Goal: Task Accomplishment & Management: Manage account settings

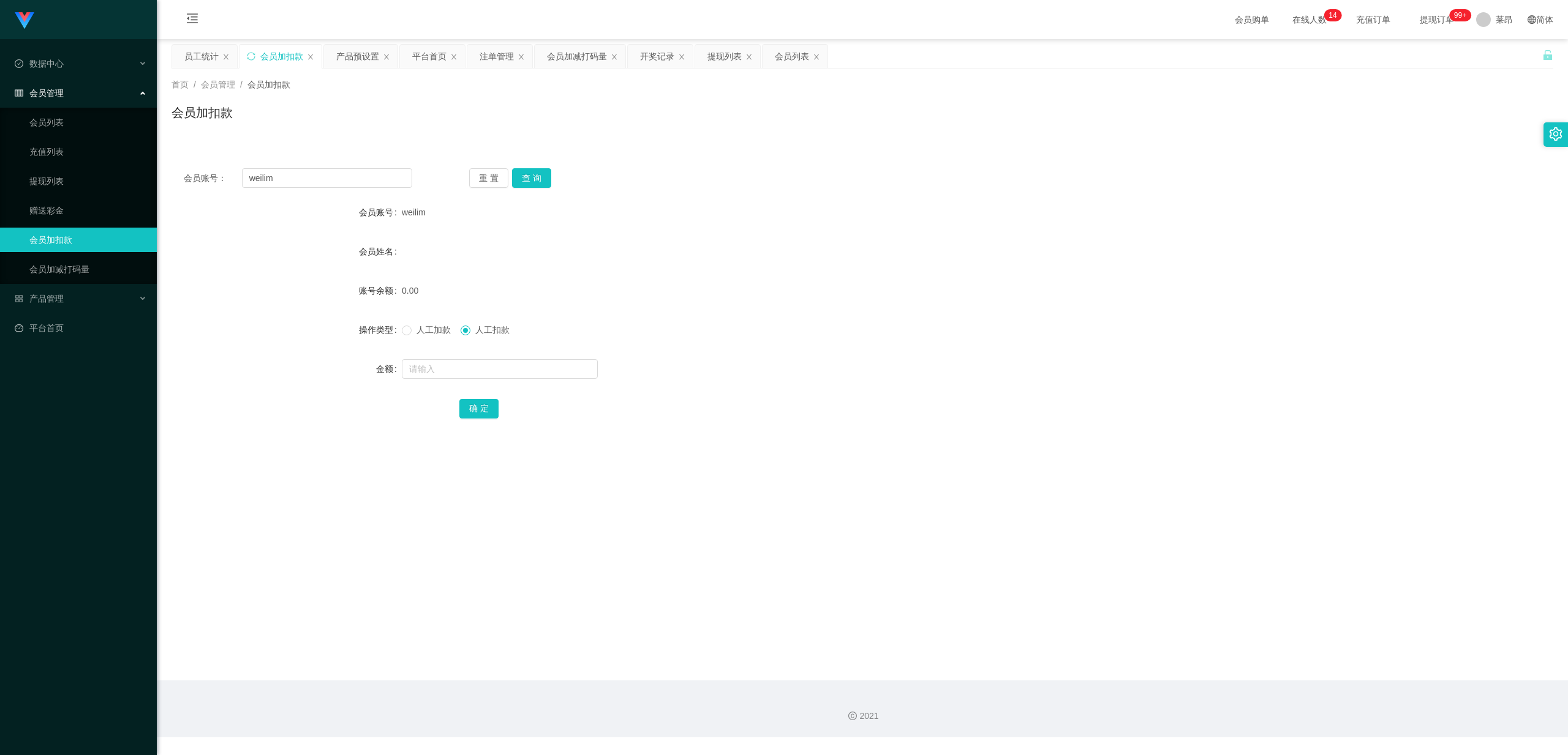
drag, startPoint x: 221, startPoint y: 183, endPoint x: 181, endPoint y: 185, distance: 40.0
click at [181, 185] on div "会员账号： weilim 重 置 查 询" at bounding box center [862, 178] width 1381 height 20
click at [321, 174] on input "text" at bounding box center [327, 178] width 170 height 20
paste input "johnsontan921"
click at [529, 177] on button "查 询" at bounding box center [531, 178] width 39 height 20
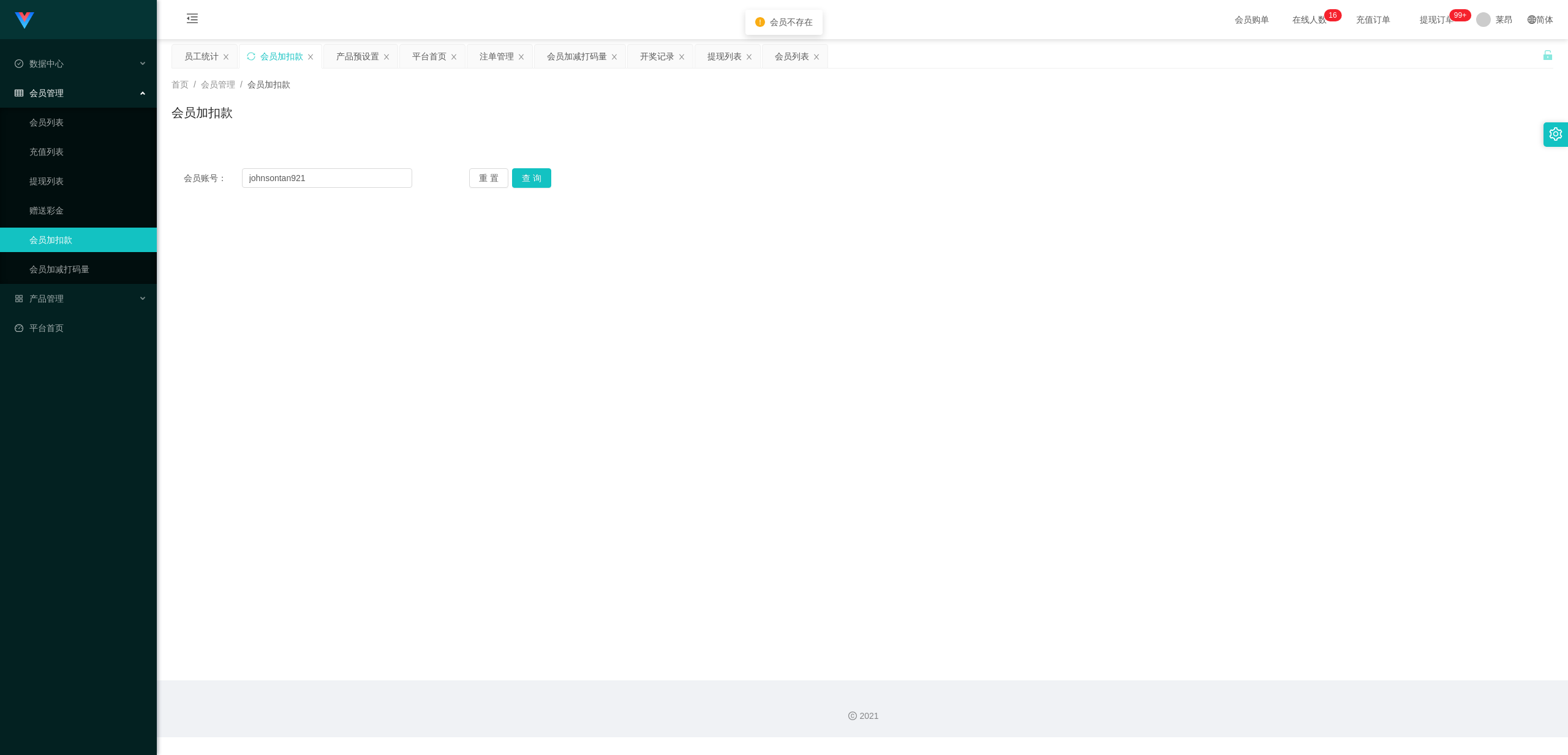
click at [79, 240] on link "会员加扣款" at bounding box center [88, 240] width 117 height 25
click at [515, 176] on button "查 询" at bounding box center [531, 178] width 39 height 20
click at [336, 173] on input "johnsontan921" at bounding box center [327, 178] width 170 height 20
click at [544, 168] on button "查 询" at bounding box center [531, 178] width 39 height 20
drag, startPoint x: 334, startPoint y: 177, endPoint x: 164, endPoint y: 196, distance: 171.1
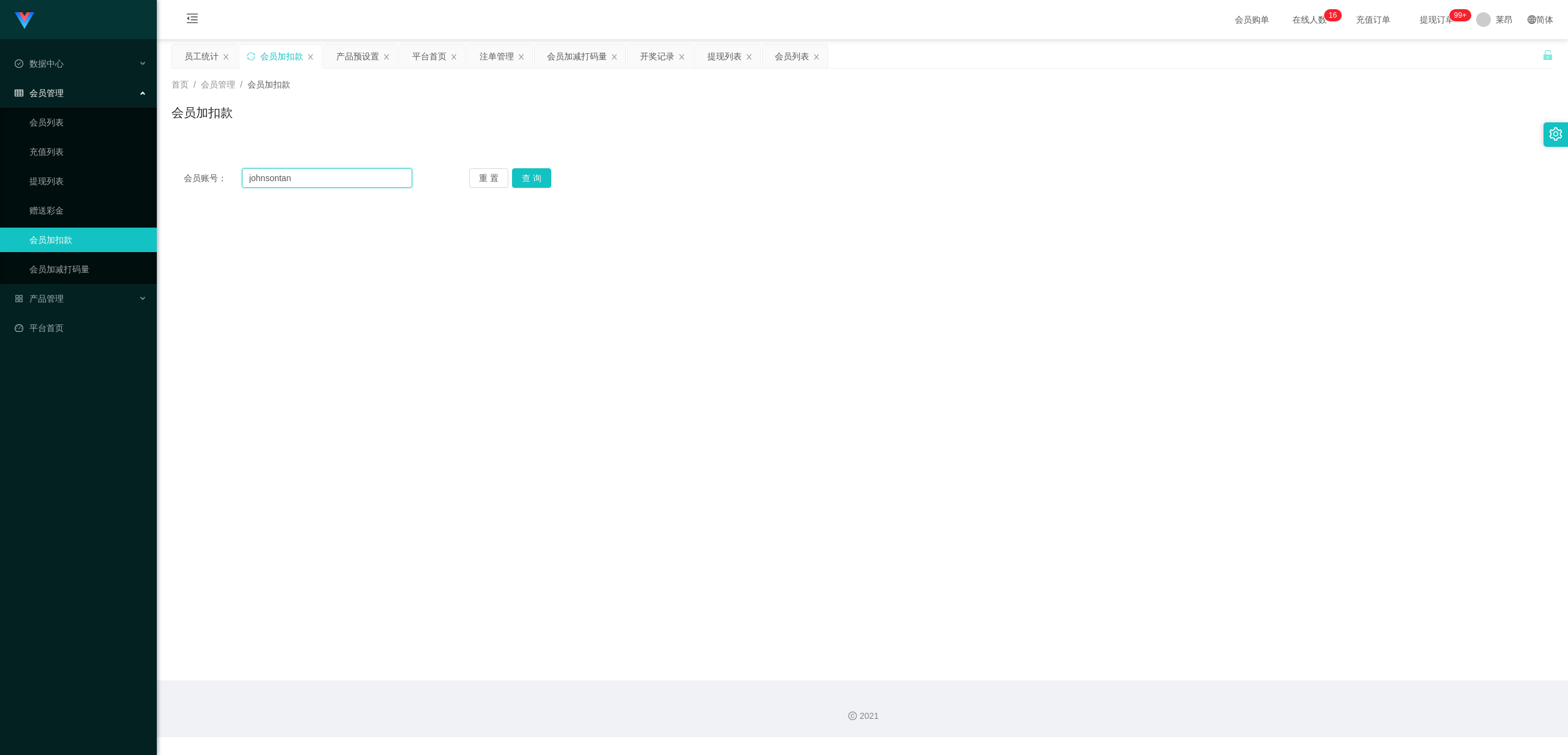
click at [126, 189] on section "Jingdong工作台代理端 数据中心 员工统计 团队统计 会员管理 会员列表 充值列表 提现列表 赠送彩金 会员加扣款 会员加减打码量 产品管理 开奖记录 …" at bounding box center [784, 368] width 1568 height 738
paste input "johnsontan921"
type input "johnsontan921"
click at [521, 177] on button "查 询" at bounding box center [531, 178] width 39 height 20
click at [74, 126] on link "会员列表" at bounding box center [88, 123] width 117 height 25
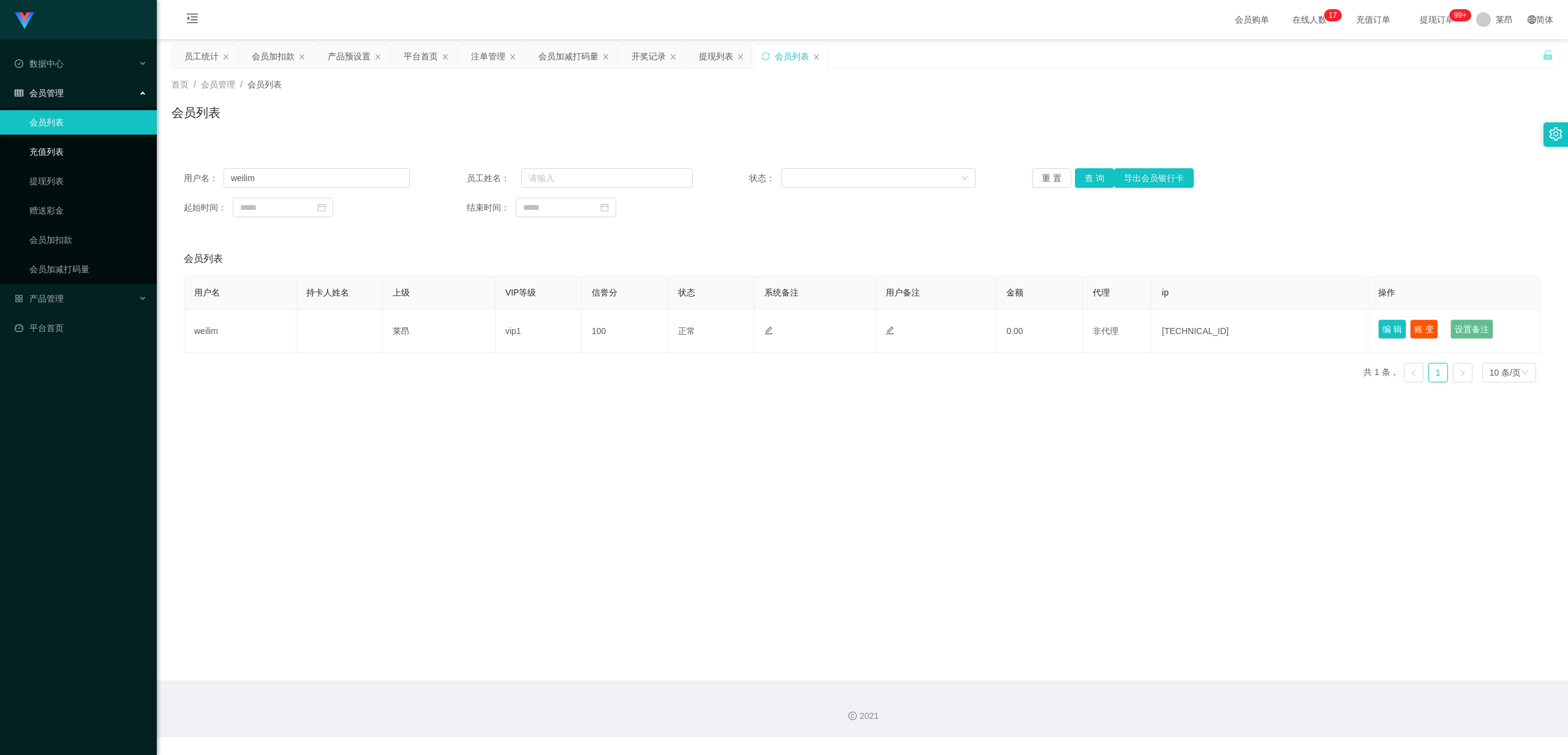
click at [102, 148] on link "充值列表" at bounding box center [88, 152] width 117 height 25
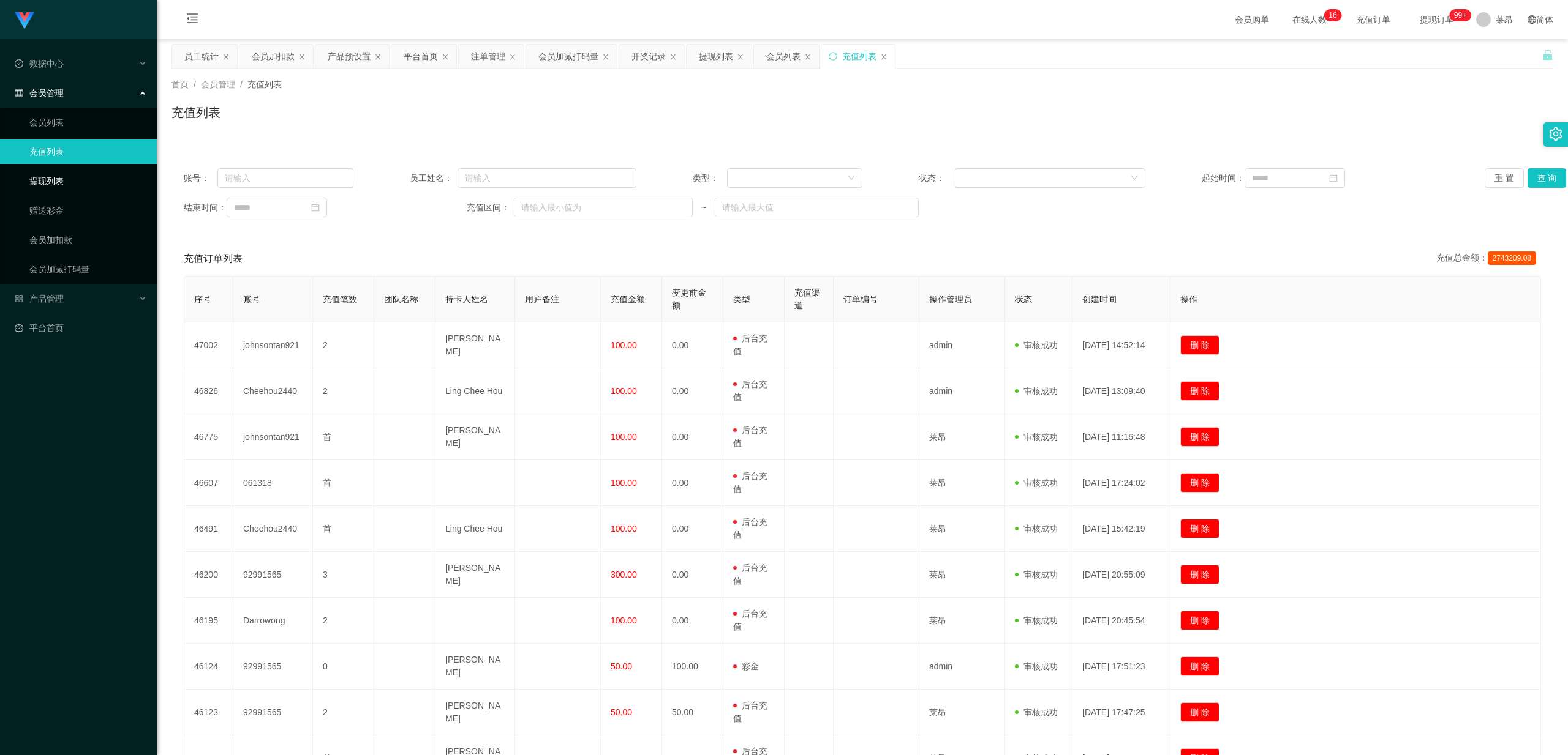
click at [84, 175] on link "提现列表" at bounding box center [88, 181] width 117 height 25
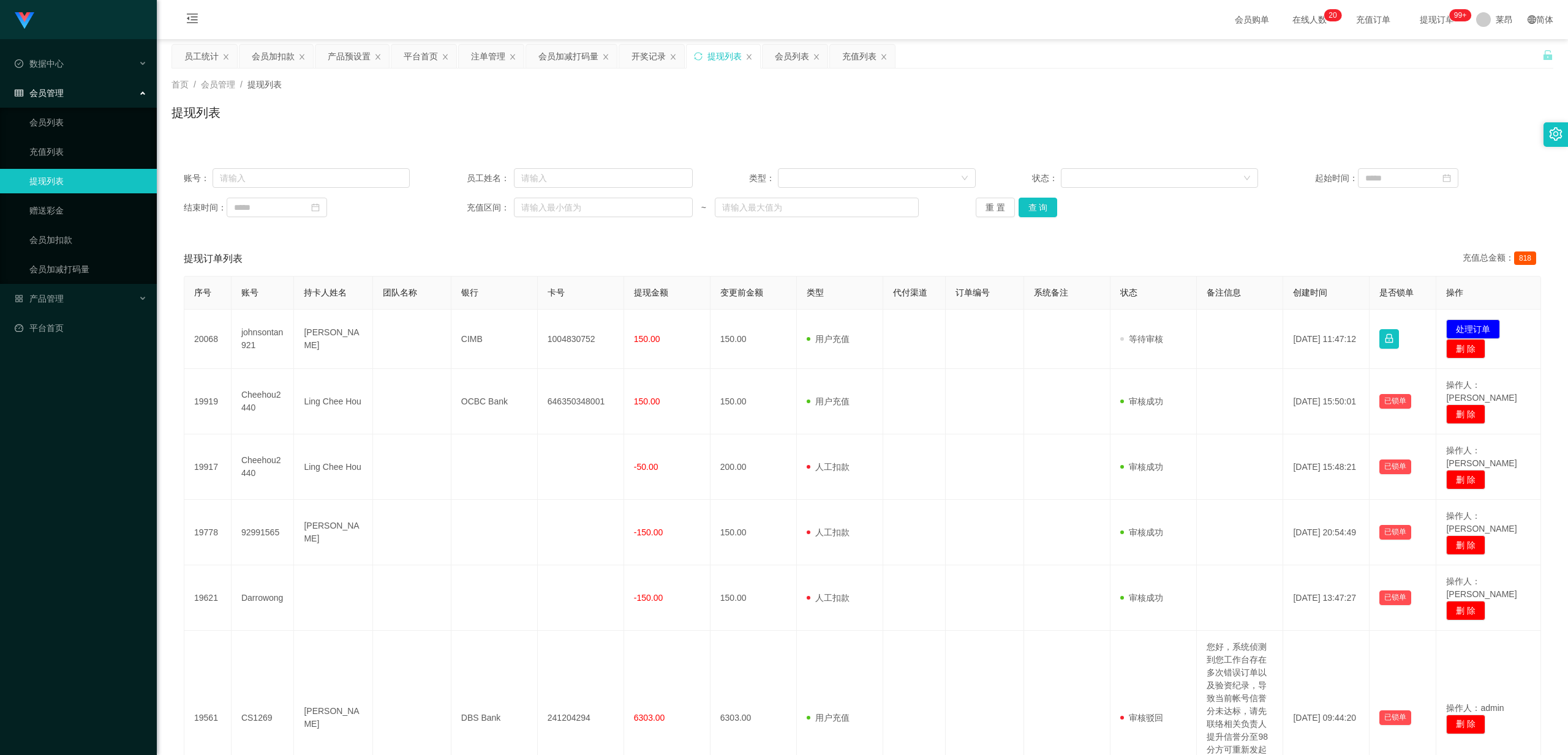
click at [91, 80] on div "会员管理" at bounding box center [78, 92] width 156 height 25
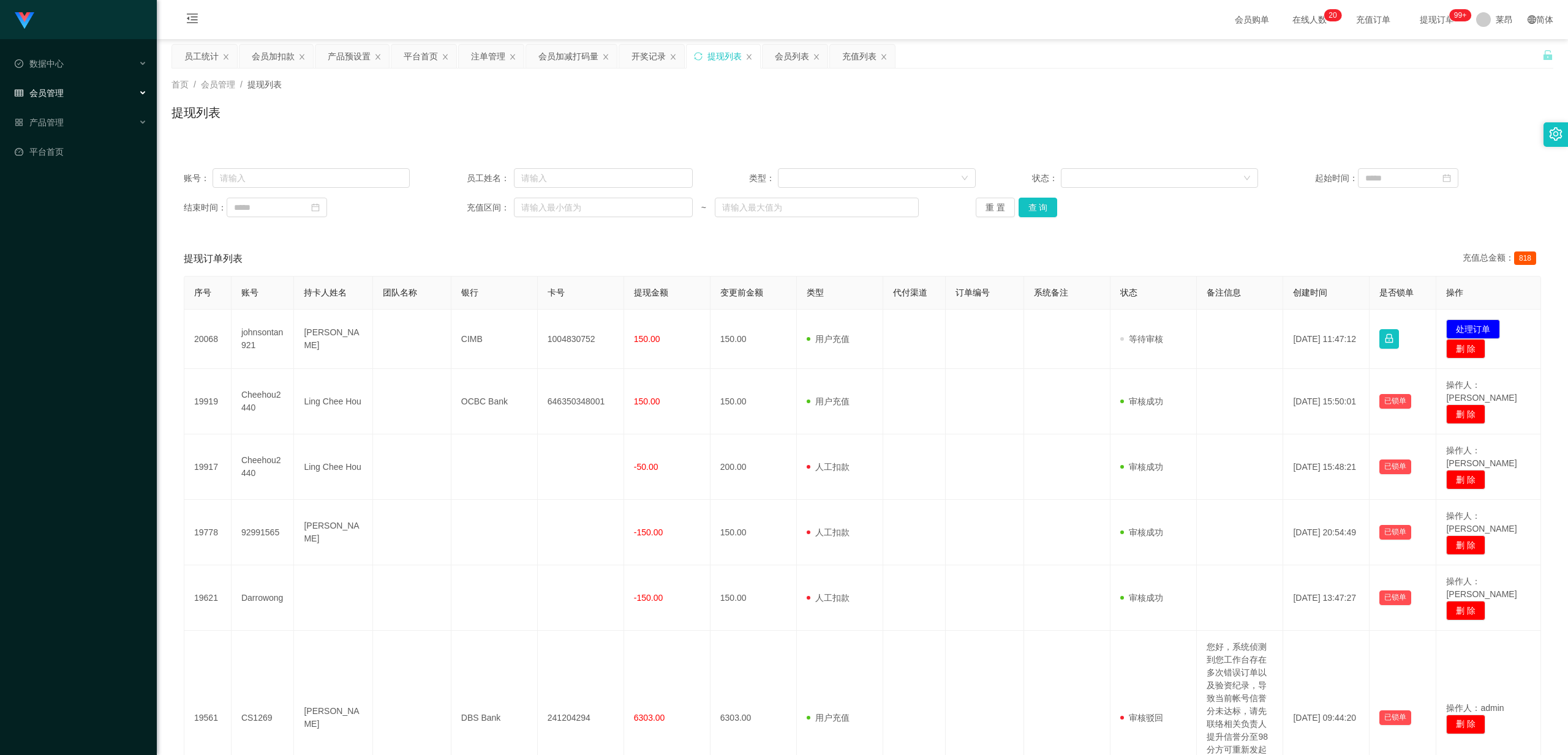
click at [90, 84] on div "会员管理" at bounding box center [78, 92] width 156 height 25
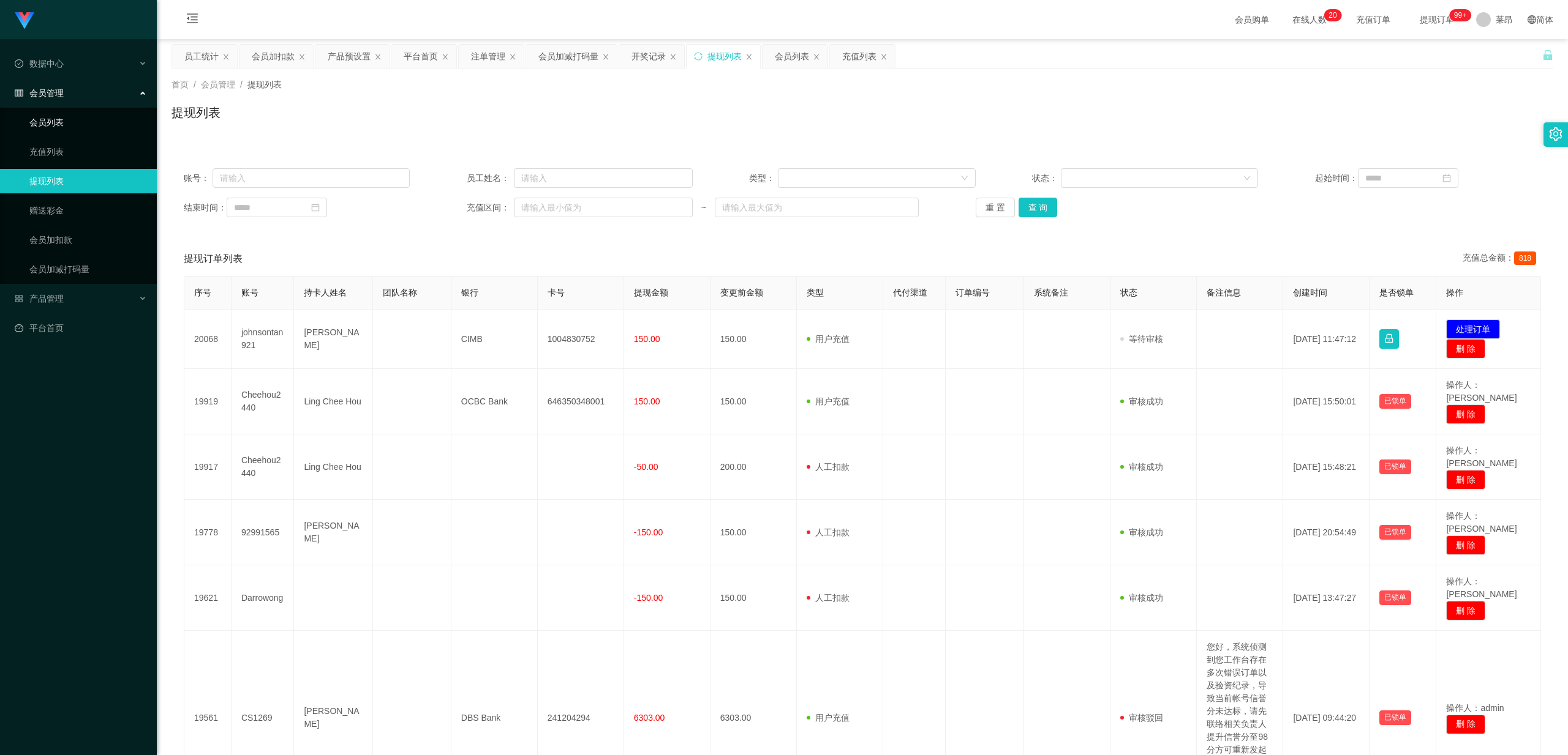
click at [87, 118] on link "会员列表" at bounding box center [88, 123] width 117 height 25
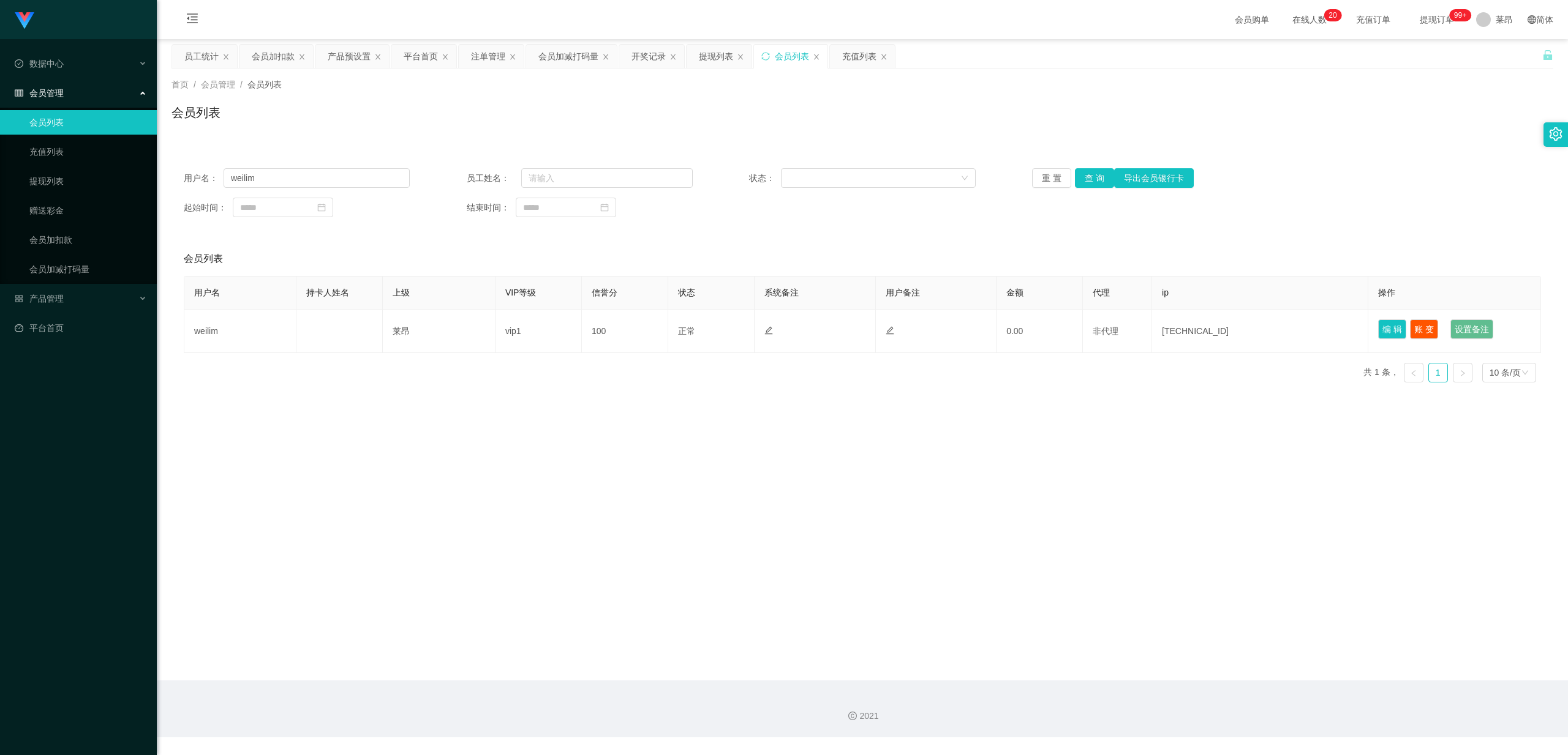
click at [558, 162] on div "用户名： weilim 员工姓名： 状态： 重 置 查 询 导出会员银行卡 起始时间： 结束时间：" at bounding box center [862, 193] width 1381 height 74
click at [558, 174] on input "text" at bounding box center [607, 178] width 172 height 20
paste input "weilim"
type input "weilim"
click at [558, 175] on button "查 询" at bounding box center [1094, 178] width 39 height 20
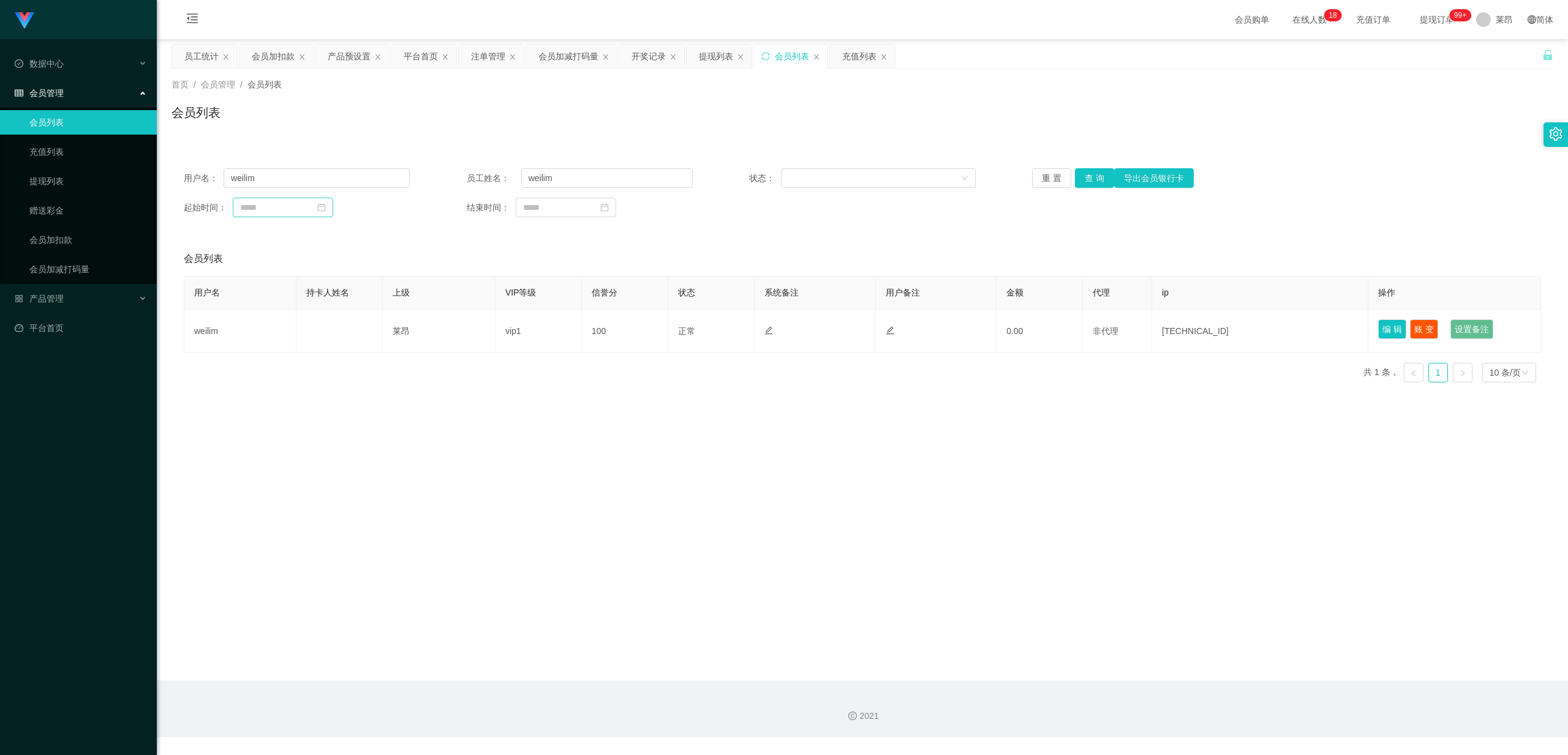
click at [326, 211] on icon "图标: calendar" at bounding box center [321, 208] width 8 height 8
click at [337, 220] on link "9月" at bounding box center [333, 229] width 16 height 25
click at [318, 327] on link "八月" at bounding box center [318, 344] width 27 height 15
click at [250, 323] on div "18" at bounding box center [252, 329] width 15 height 15
type input "**********"
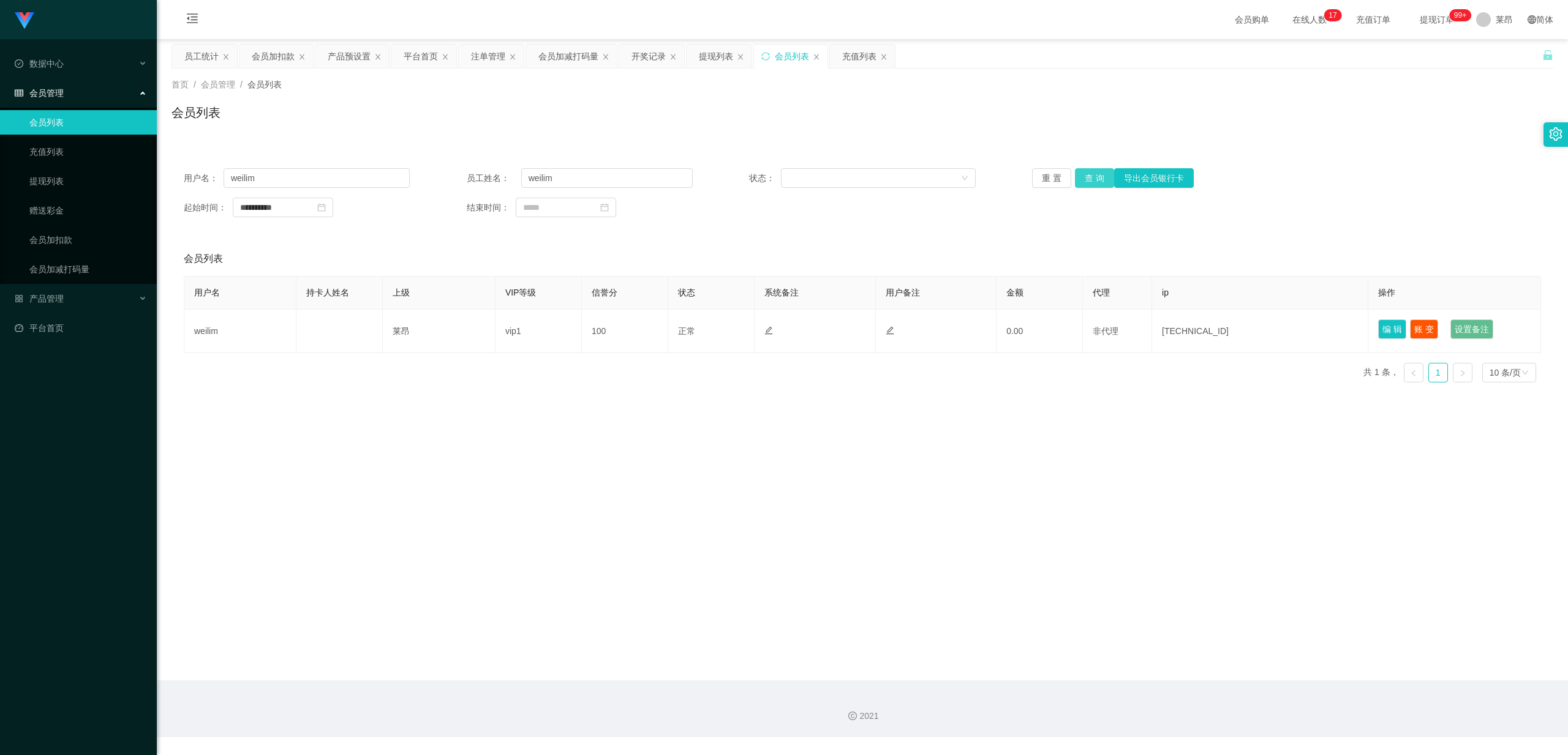
click at [558, 186] on button "查 询" at bounding box center [1094, 178] width 39 height 20
click at [558, 256] on div "会员列表" at bounding box center [862, 259] width 1357 height 35
click at [108, 182] on link "提现列表" at bounding box center [88, 181] width 117 height 25
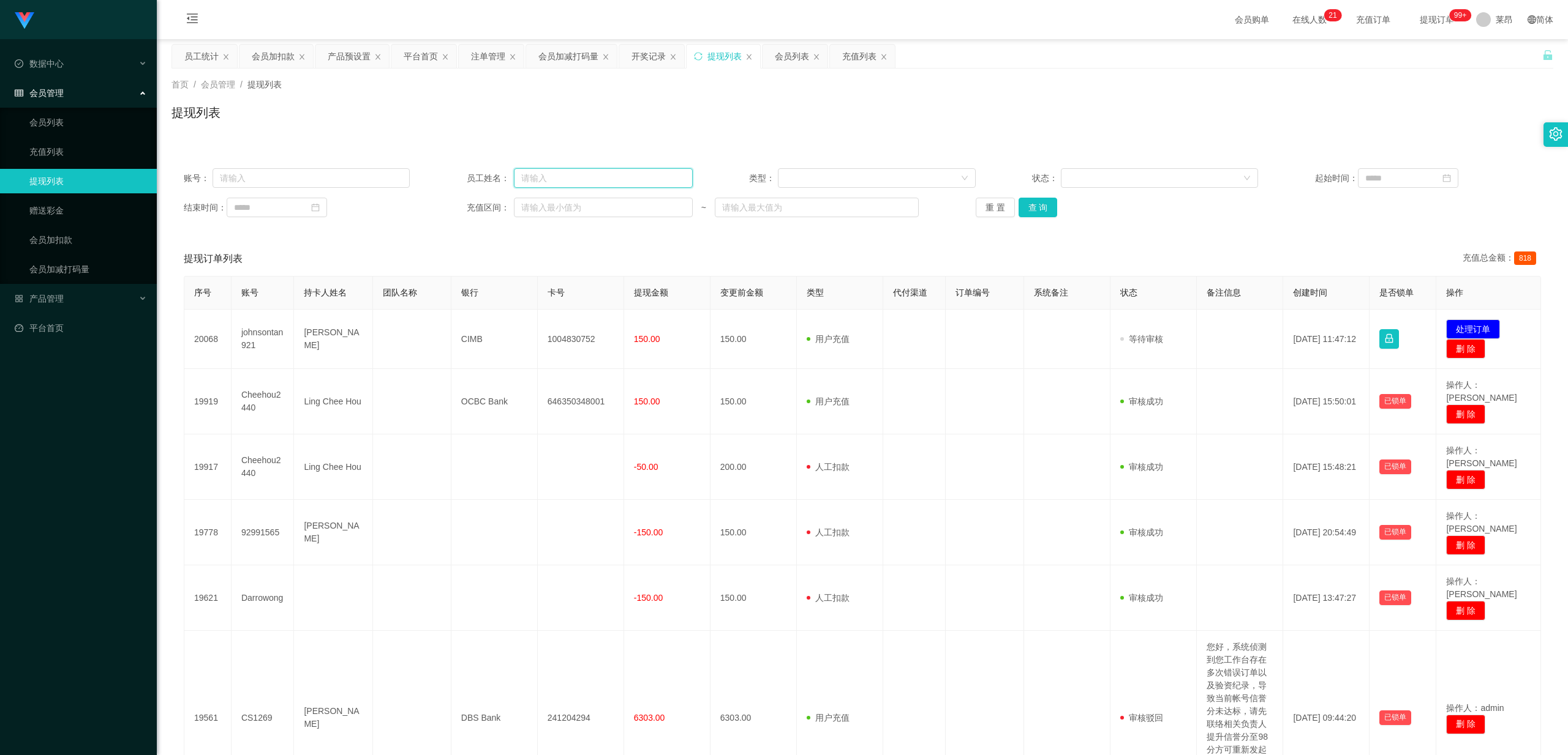
click at [558, 171] on input "text" at bounding box center [603, 178] width 179 height 20
paste input "weilim"
type input "weilim"
click at [558, 202] on button "查 询" at bounding box center [1038, 208] width 39 height 20
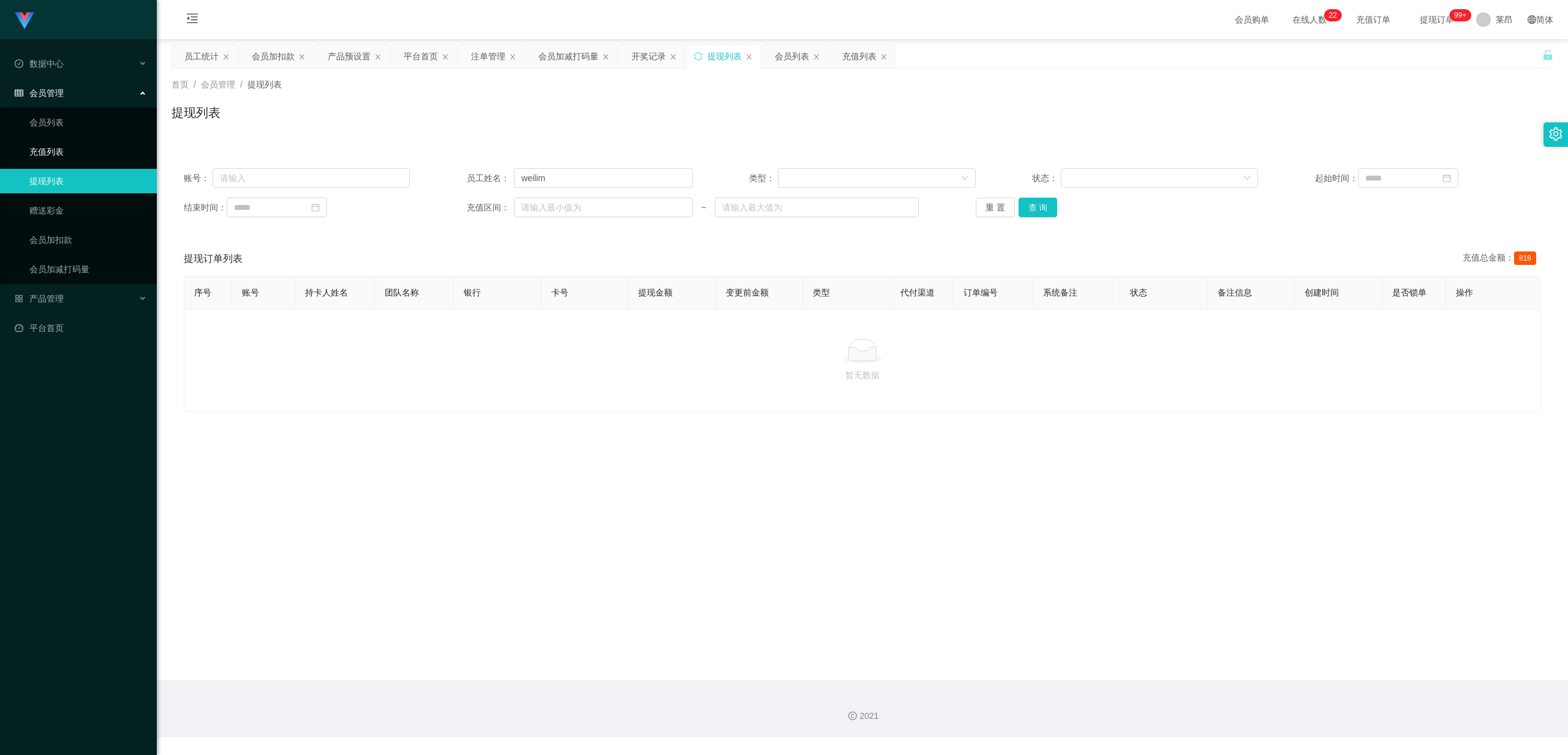
click at [89, 156] on link "充值列表" at bounding box center [88, 152] width 117 height 25
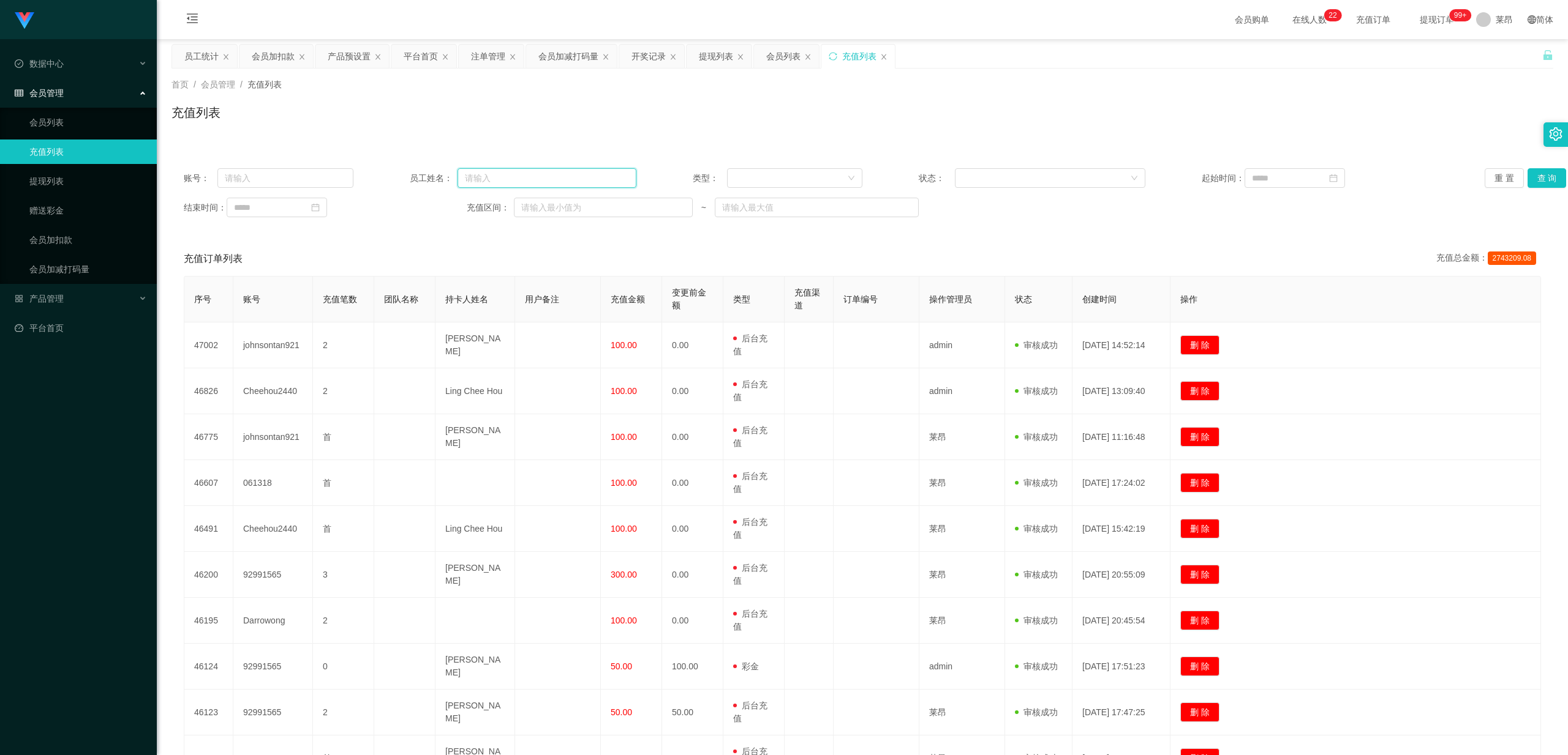
click at [501, 184] on input "text" at bounding box center [547, 178] width 179 height 20
paste input "weilim"
type input "weilim"
click at [558, 133] on div "首页 / 会员管理 / 充值列表 / 充值列表" at bounding box center [861, 105] width 1411 height 73
drag, startPoint x: 521, startPoint y: 180, endPoint x: 333, endPoint y: 204, distance: 189.5
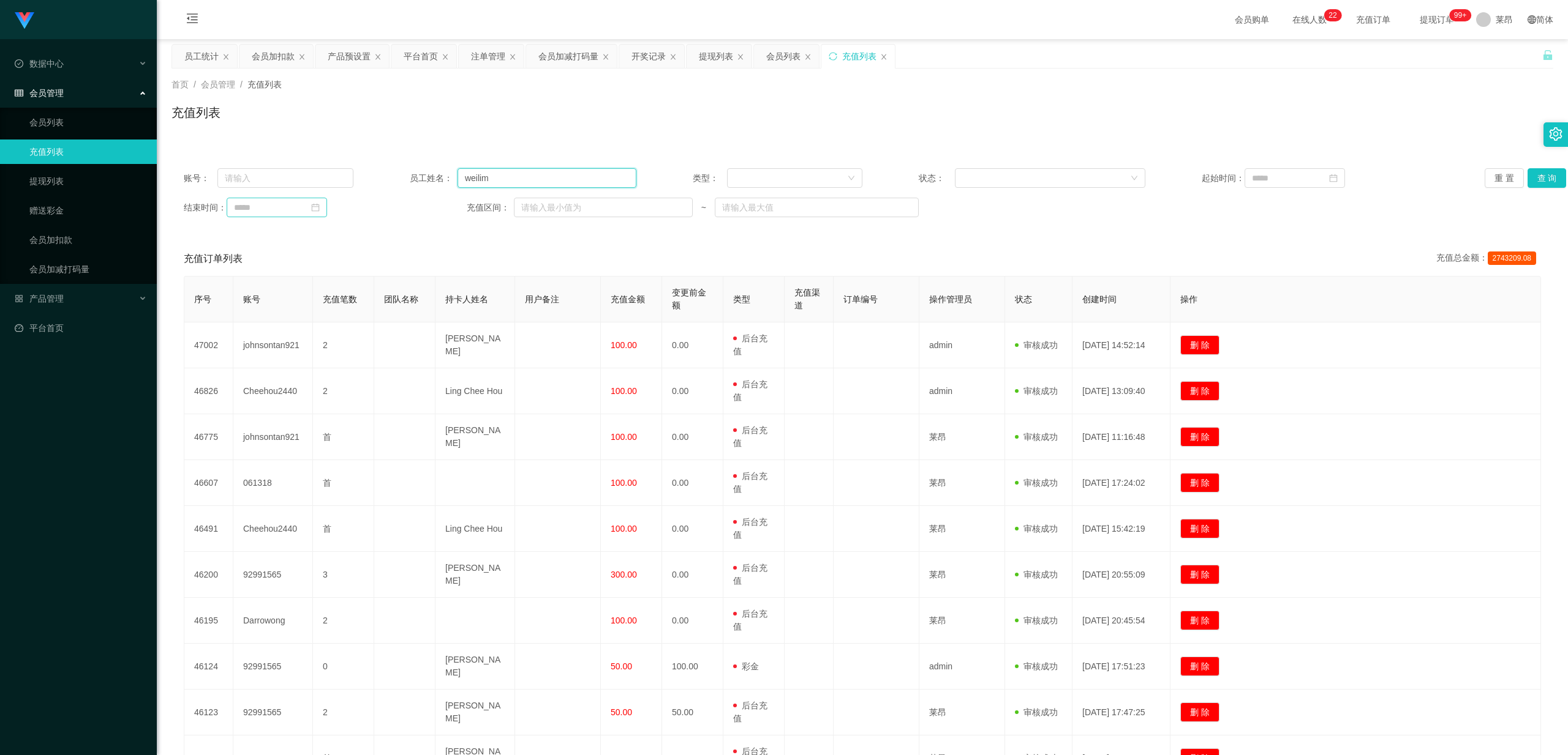
click at [333, 204] on div "账号： 员工姓名： weilim 类型： 状态： 起始时间： 重 置 查 询 结束时间： 充值区间： ~" at bounding box center [862, 193] width 1381 height 74
click at [266, 162] on div "账号： 员工姓名： 类型： 状态： 起始时间： 重 置 查 询 结束时间： 充值区间： ~" at bounding box center [862, 193] width 1381 height 74
click at [269, 169] on input "text" at bounding box center [285, 178] width 136 height 20
paste input "weilim"
type input "weilim"
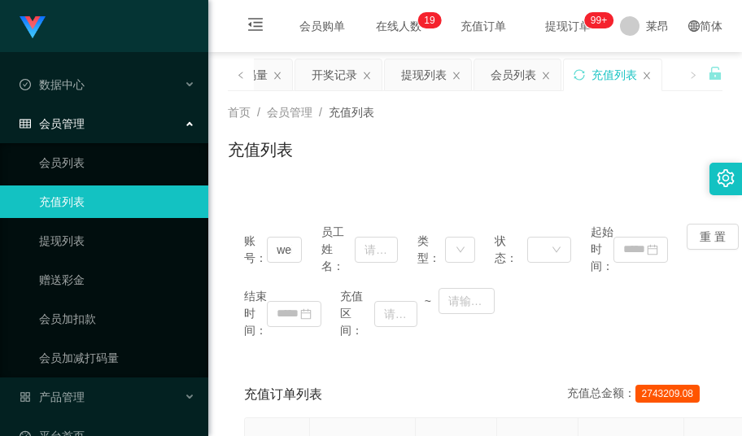
drag, startPoint x: 626, startPoint y: 164, endPoint x: 352, endPoint y: 156, distance: 274.4
click at [352, 156] on div "充值列表" at bounding box center [475, 156] width 495 height 37
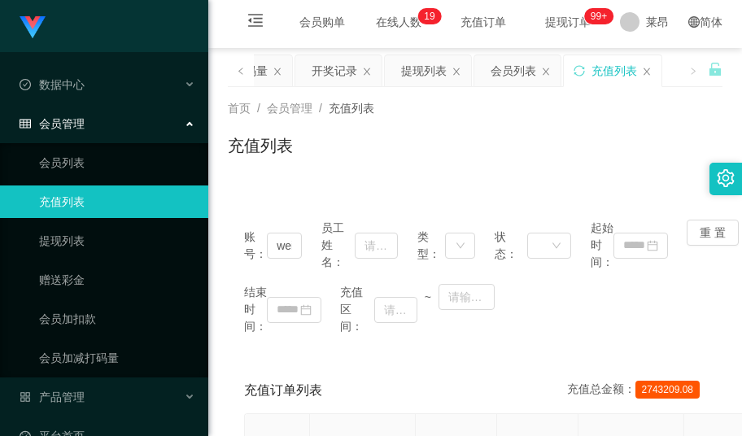
drag, startPoint x: 418, startPoint y: 418, endPoint x: 642, endPoint y: 418, distance: 224.6
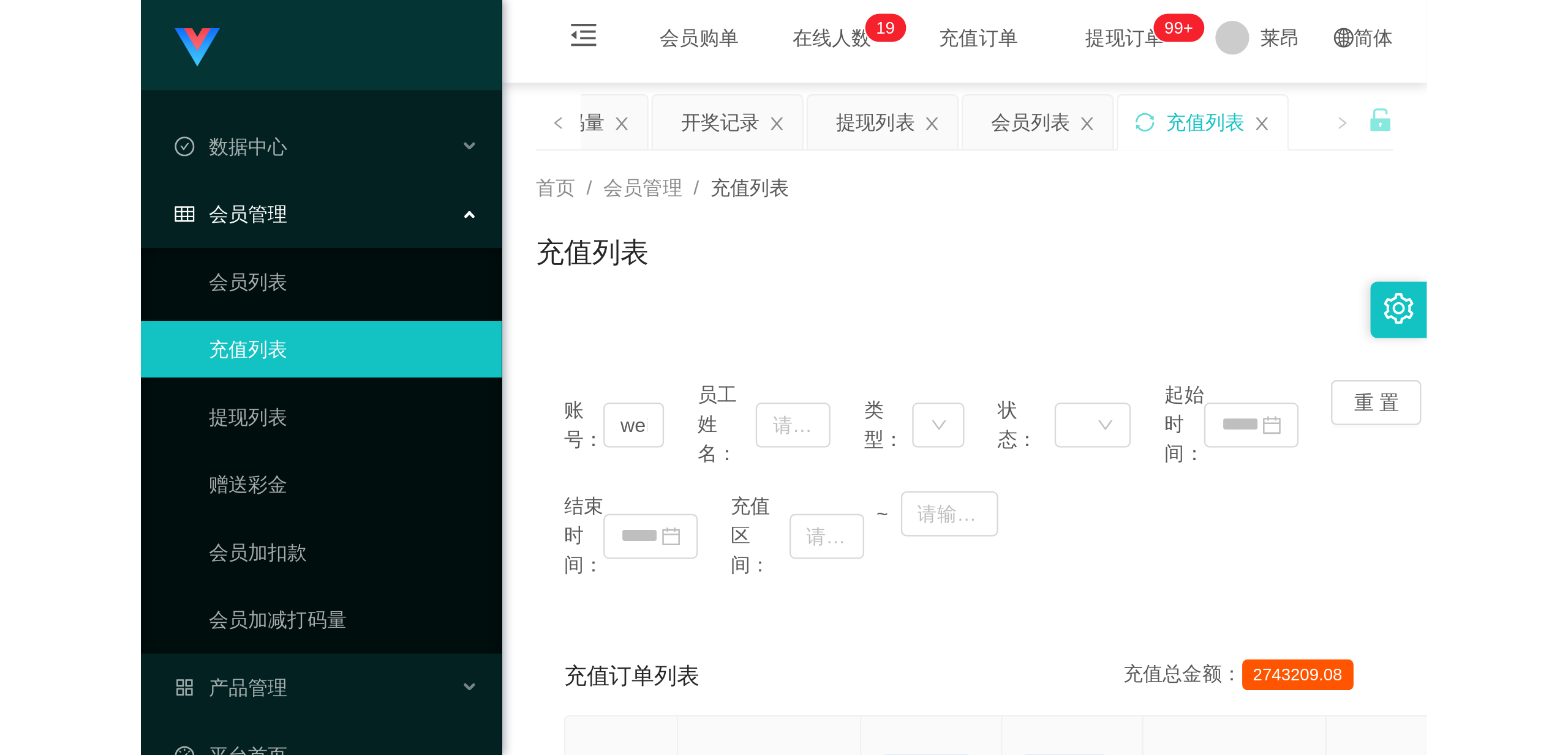
scroll to position [12, 0]
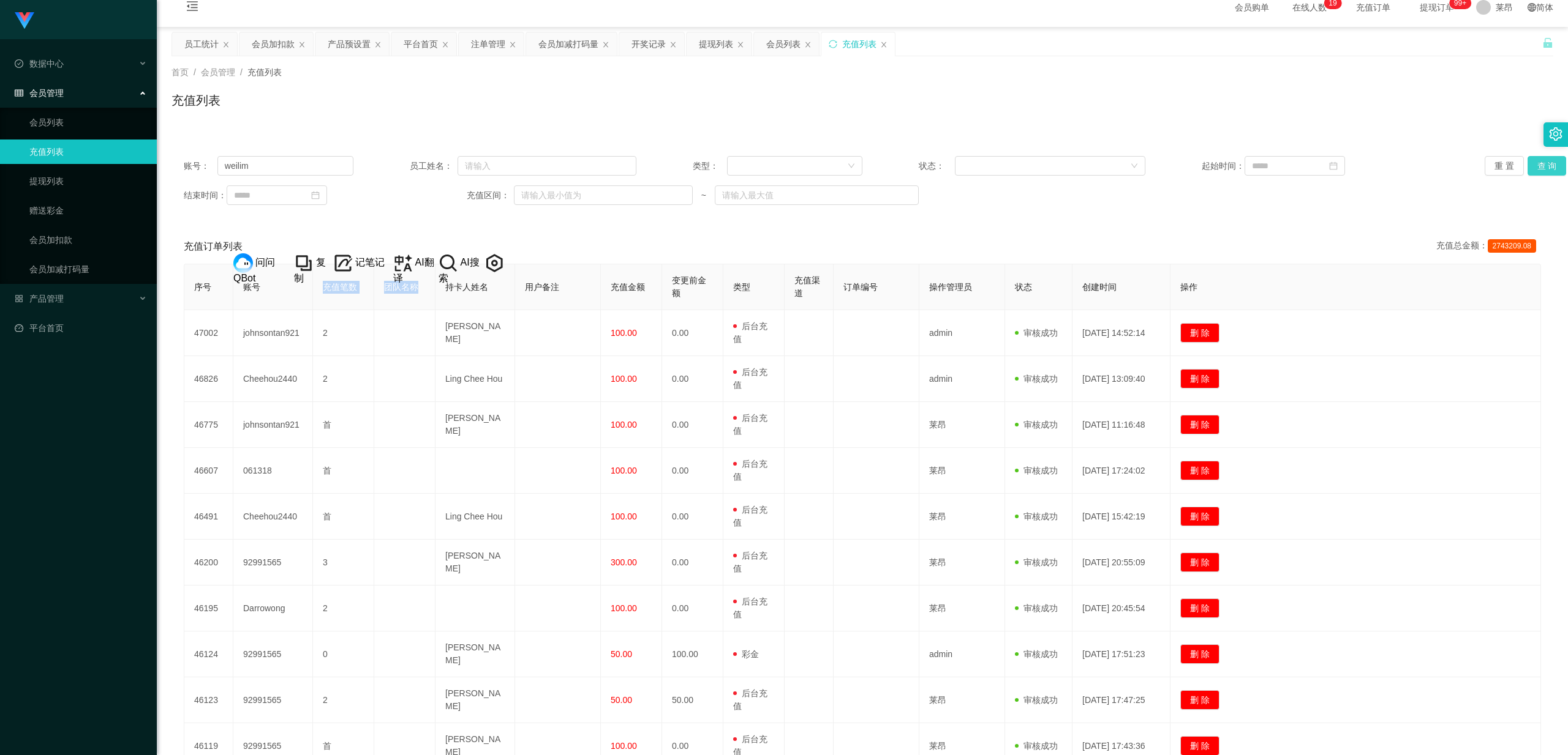
click at [558, 159] on button "查 询" at bounding box center [1547, 166] width 39 height 20
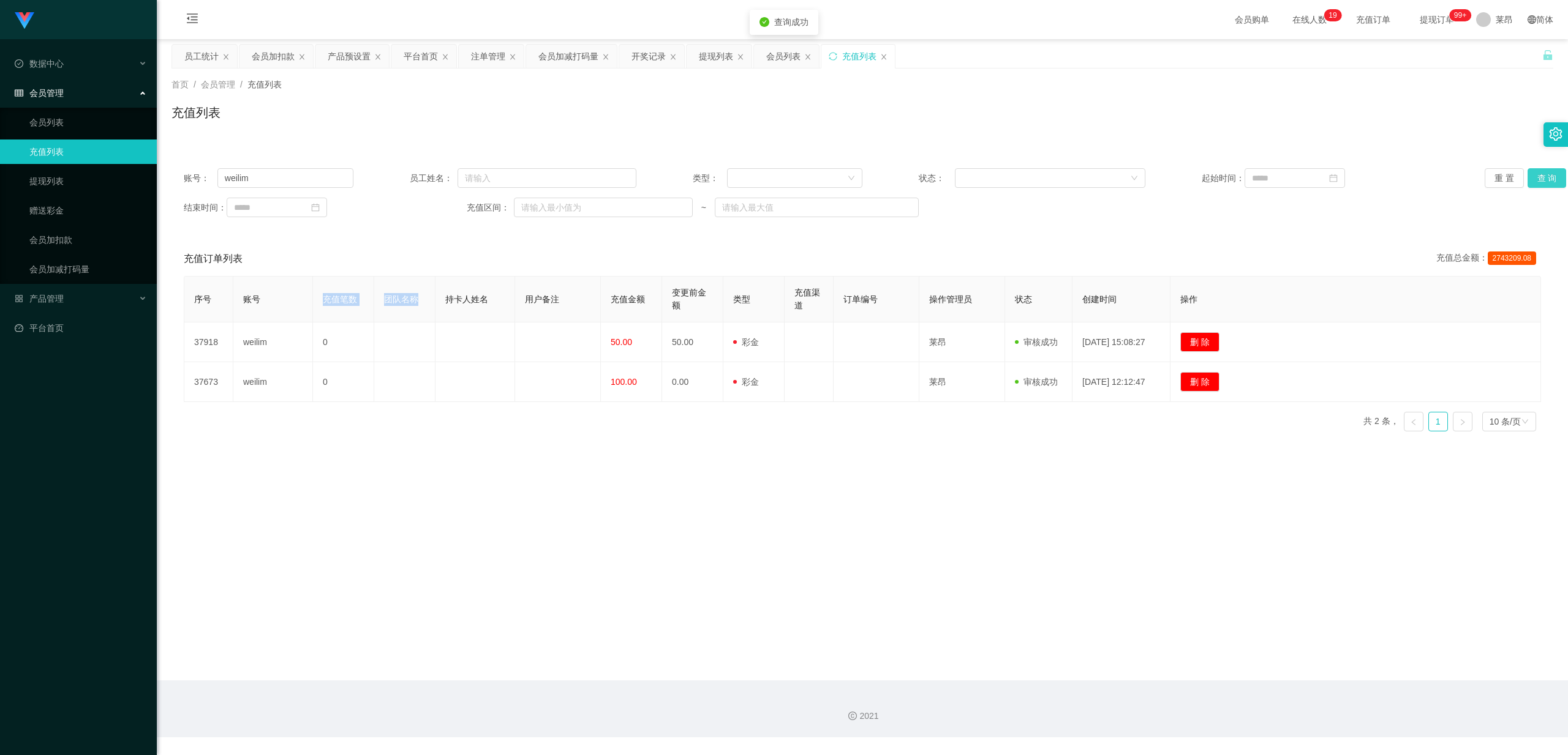
scroll to position [0, 0]
click at [84, 179] on link "提现列表" at bounding box center [88, 181] width 117 height 25
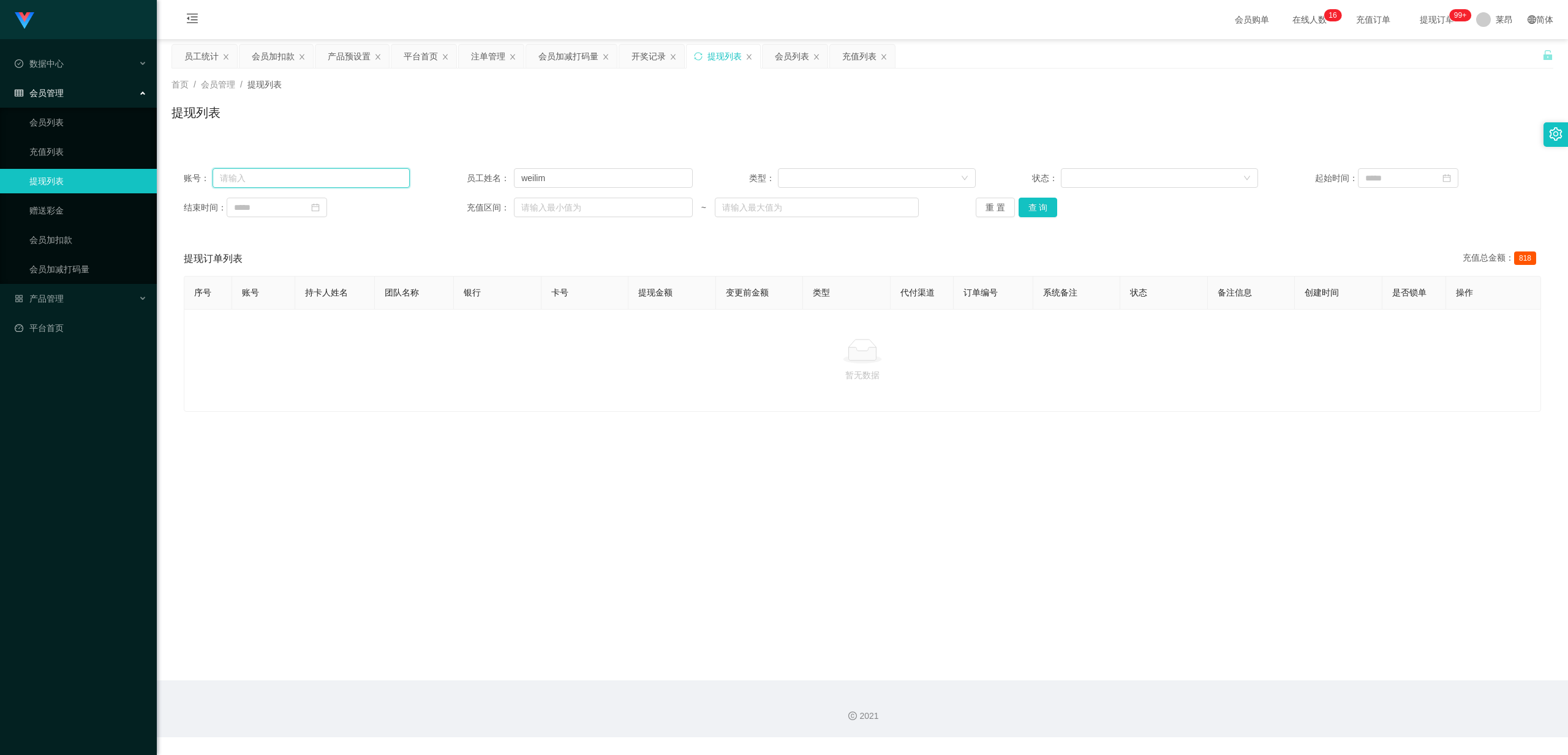
drag, startPoint x: 298, startPoint y: 174, endPoint x: 317, endPoint y: 164, distance: 21.5
click at [298, 174] on input "text" at bounding box center [311, 178] width 198 height 20
drag, startPoint x: 425, startPoint y: 181, endPoint x: 380, endPoint y: 181, distance: 45.0
click at [387, 181] on div "账号： 员工姓名： weilim 类型： 状态： 起始时间：" at bounding box center [862, 178] width 1357 height 20
click at [318, 179] on input "text" at bounding box center [311, 178] width 198 height 20
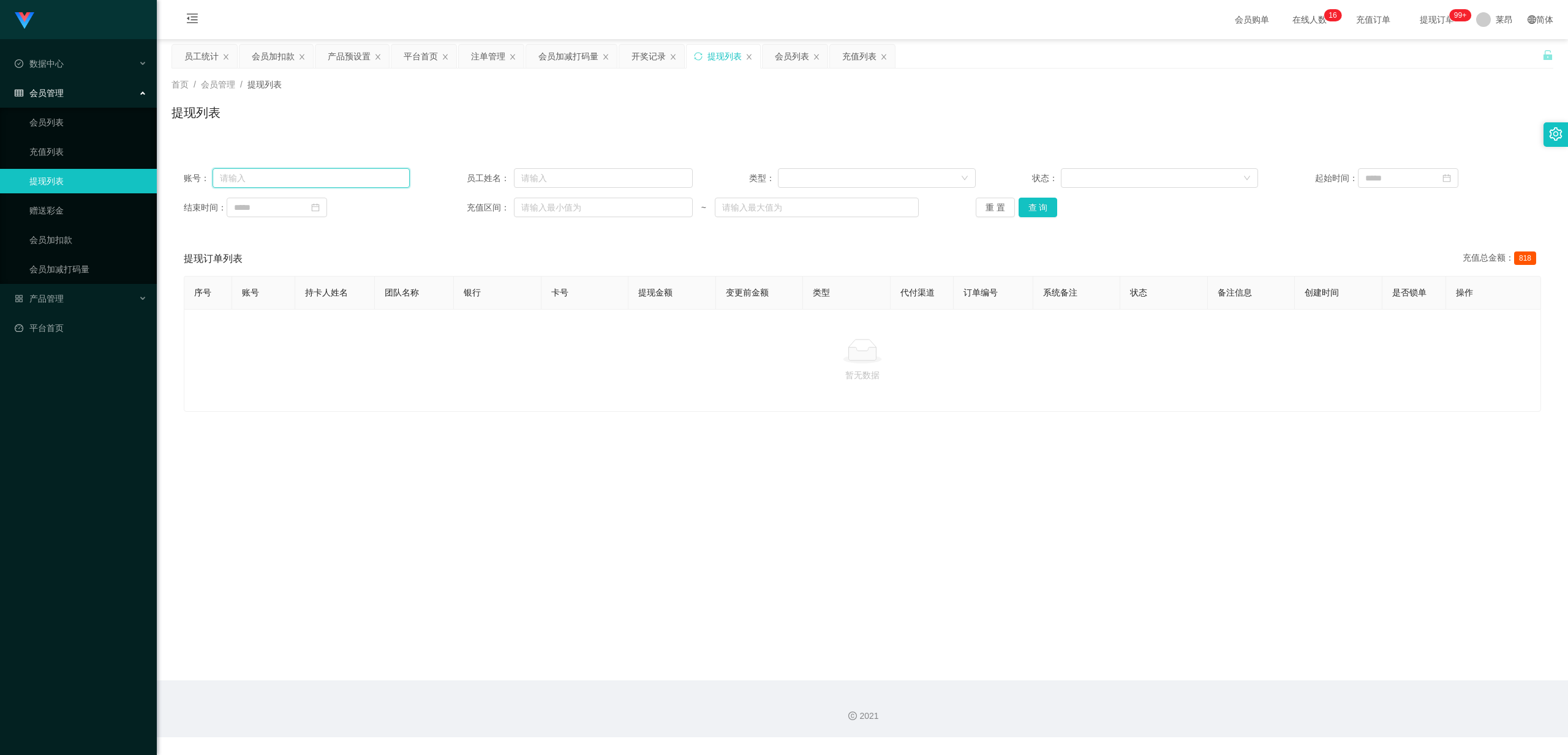
paste input "weilim"
type input "weilim"
click at [558, 205] on button "查 询" at bounding box center [1038, 208] width 39 height 20
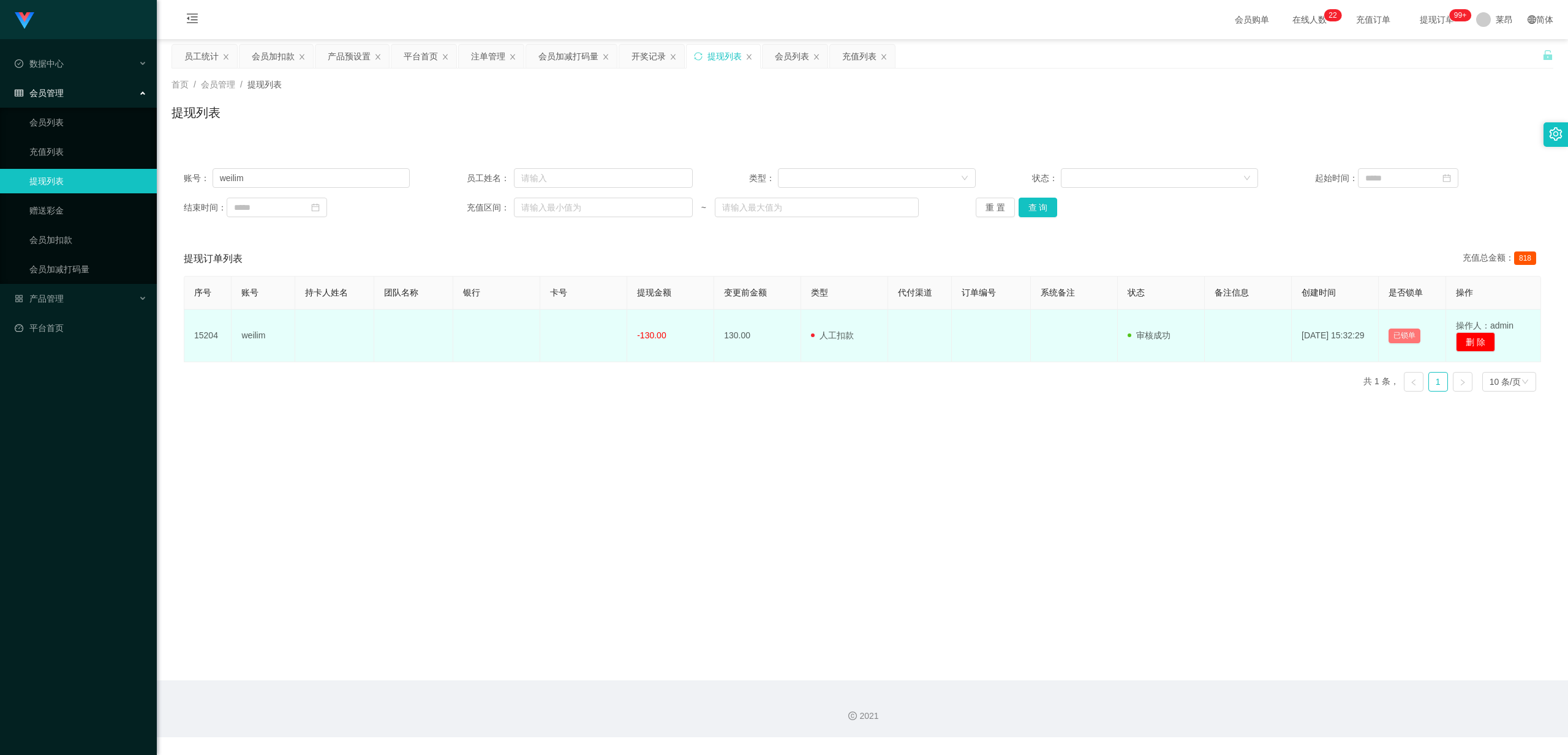
click at [558, 327] on button "已锁单" at bounding box center [1404, 336] width 32 height 15
click at [558, 327] on td at bounding box center [1248, 336] width 87 height 53
click at [558, 327] on td "审核驳回 审核成功 等待审核" at bounding box center [1161, 336] width 87 height 53
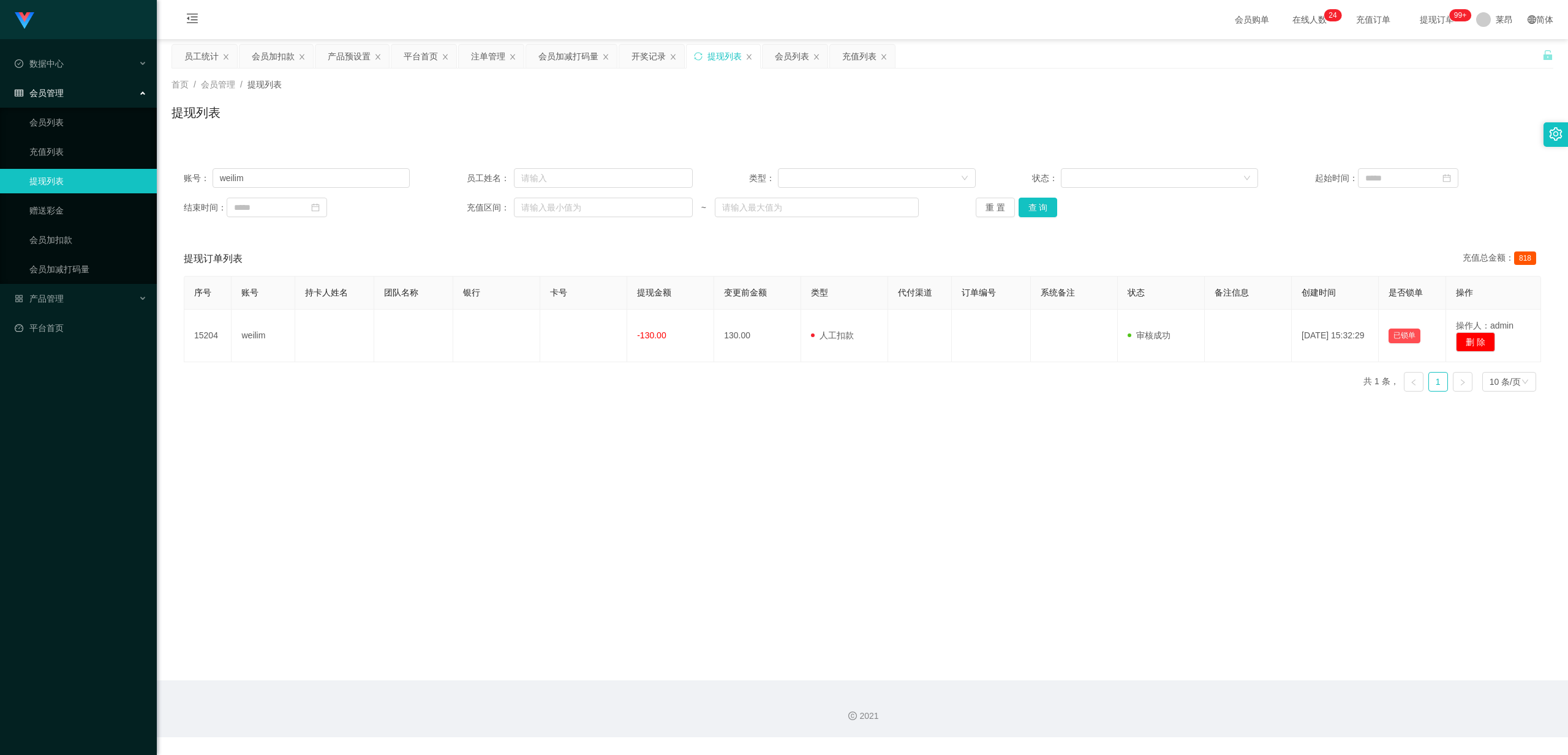
click at [558, 327] on main "关闭左侧 关闭右侧 关闭其它 刷新页面 员工统计 会员加扣款 产品预设置 平台首页 注单管理 会员加减打码量 开奖记录 提现列表 会员列表 充值列表 首页 /…" at bounding box center [861, 359] width 1411 height 641
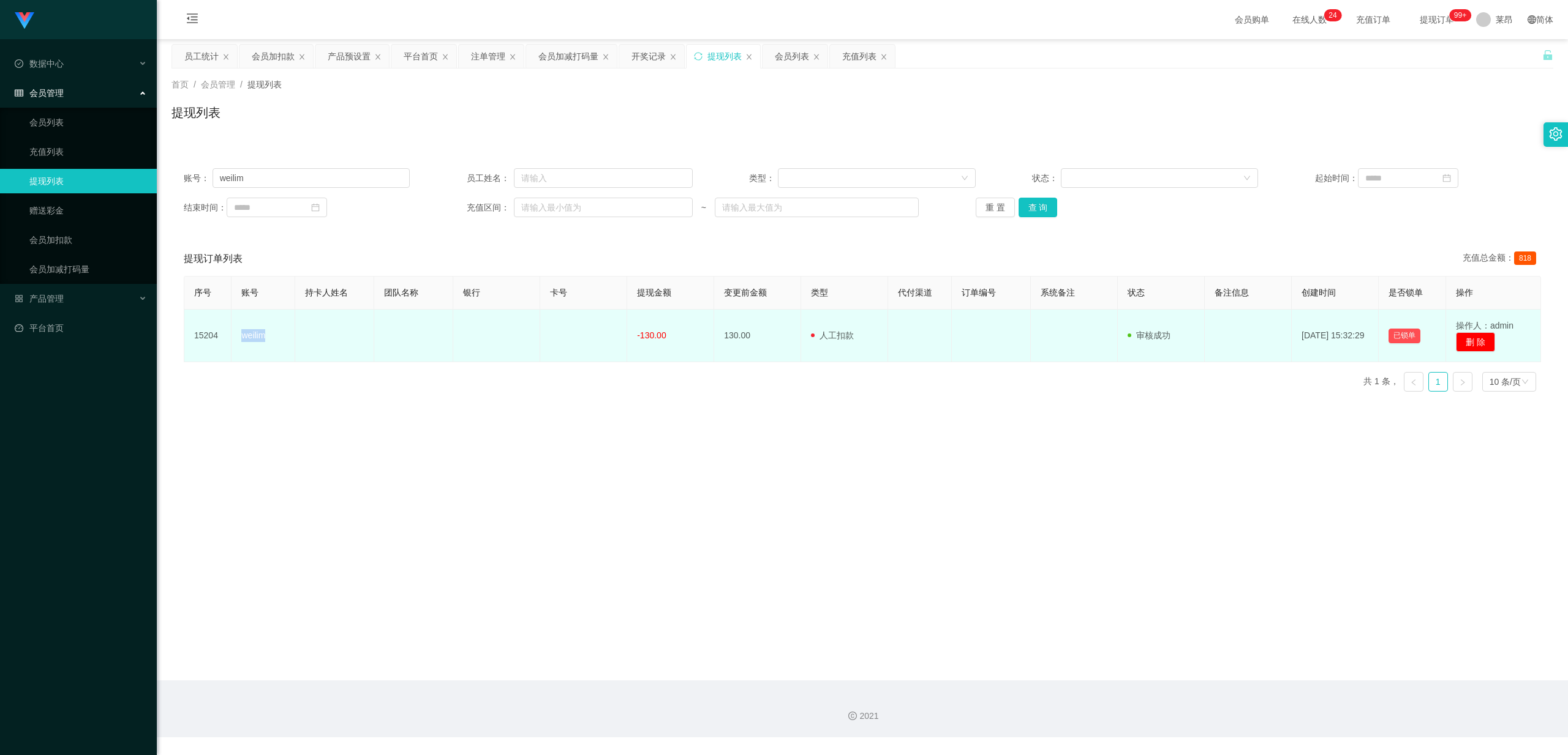
drag, startPoint x: 281, startPoint y: 333, endPoint x: 240, endPoint y: 339, distance: 41.4
click at [240, 327] on td "weilim" at bounding box center [263, 336] width 63 height 53
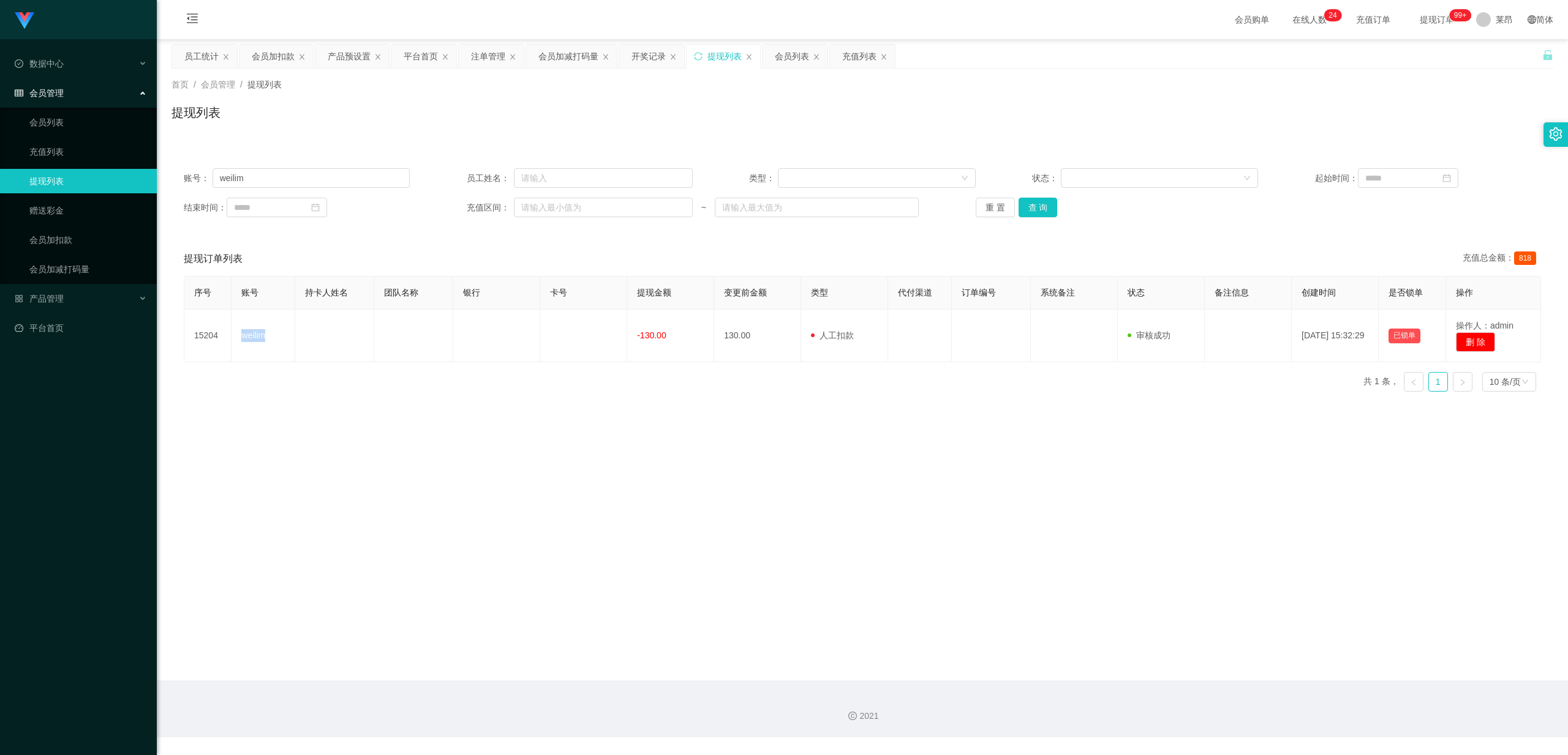
copy td "weilim"
click at [558, 114] on div "提现列表" at bounding box center [862, 117] width 1381 height 28
click at [294, 186] on input "weilim" at bounding box center [311, 178] width 198 height 20
drag, startPoint x: 307, startPoint y: 177, endPoint x: 99, endPoint y: 187, distance: 208.2
click at [109, 187] on section "Jingdong工作台代理端 数据中心 员工统计 团队统计 会员管理 会员列表 充值列表 提现列表 赠送彩金 会员加扣款 会员加减打码量 产品管理 开奖记录 …" at bounding box center [784, 368] width 1568 height 738
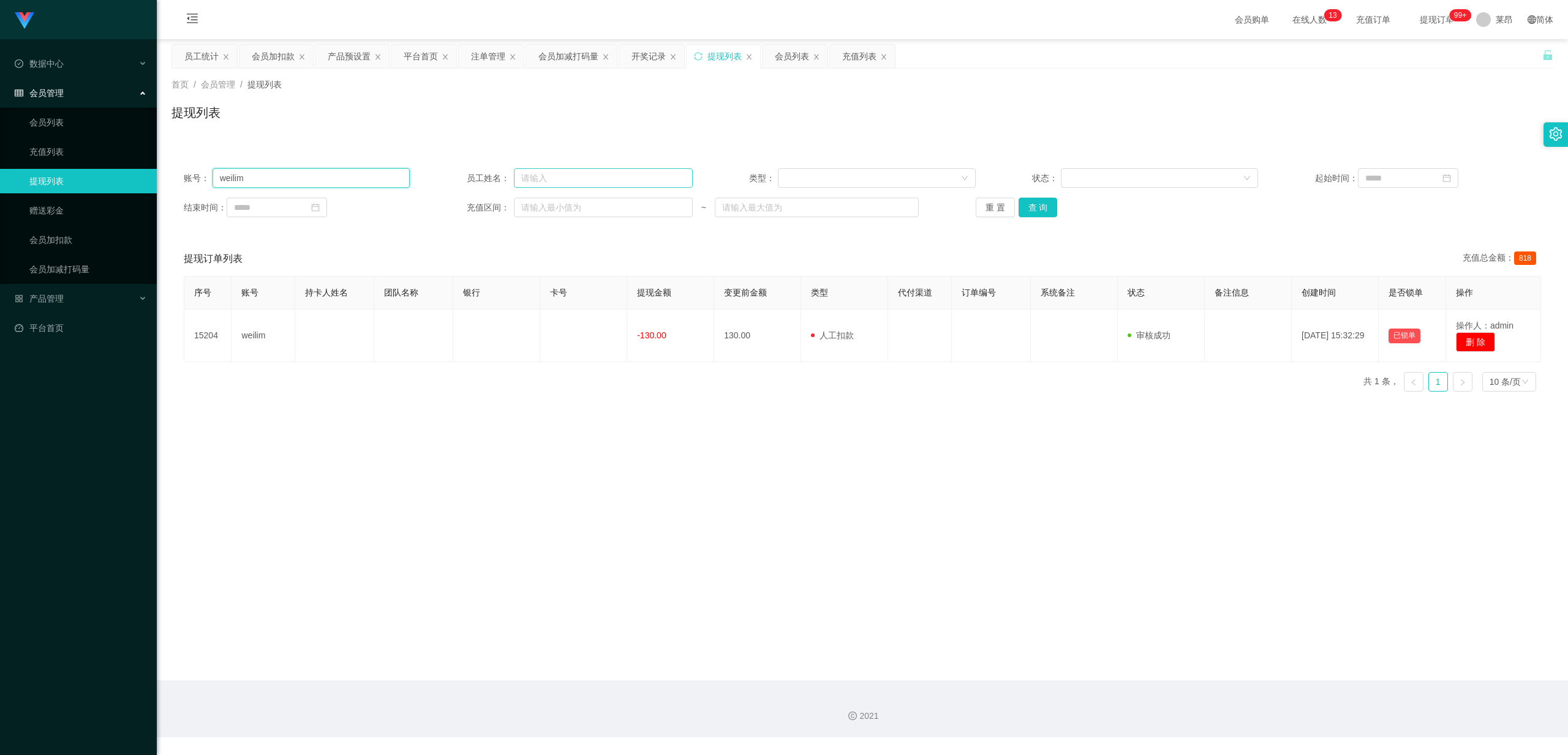
paste input "text"
click at [558, 206] on button "查 询" at bounding box center [1038, 208] width 39 height 20
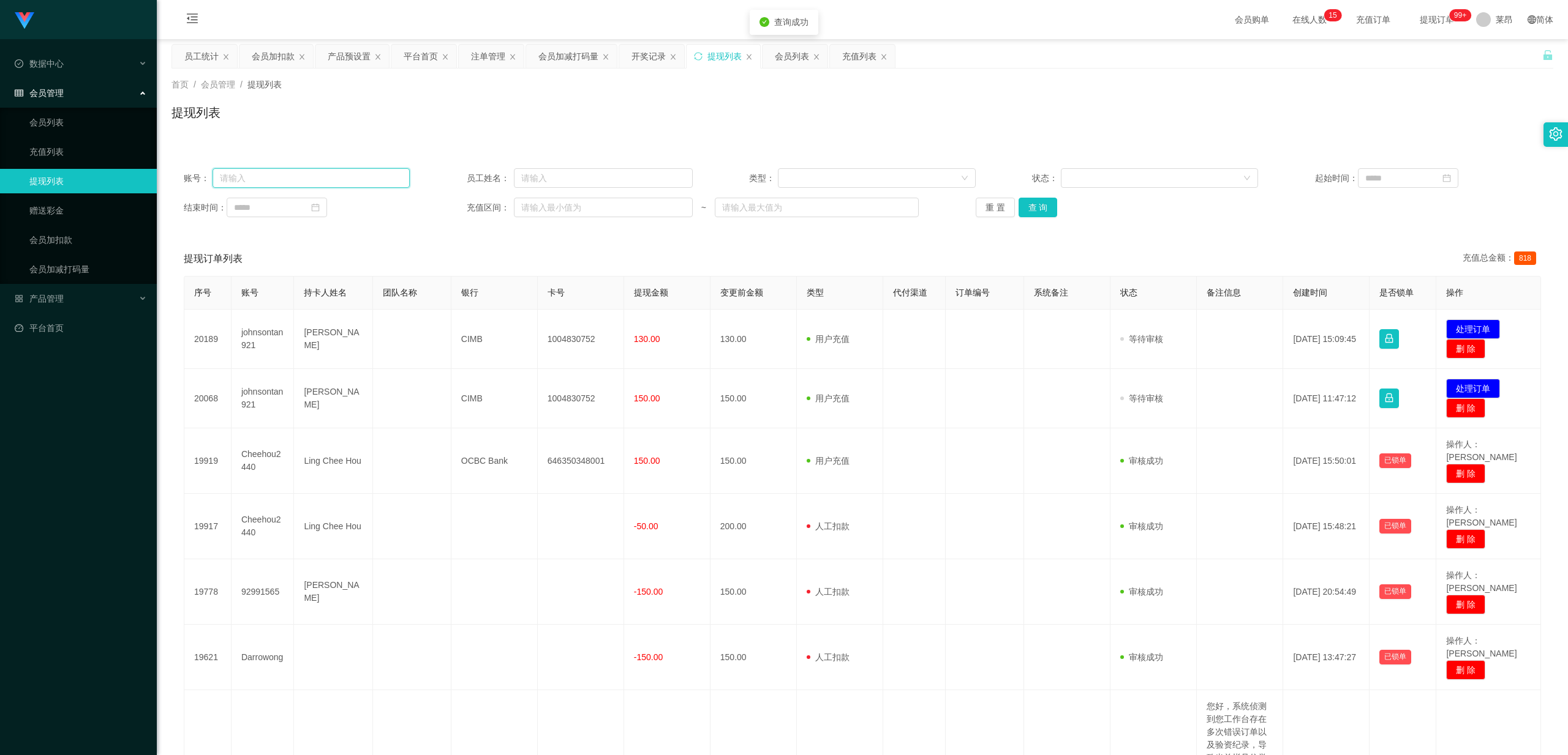
click at [318, 175] on input "text" at bounding box center [311, 178] width 198 height 20
click at [322, 173] on input "text" at bounding box center [311, 178] width 198 height 20
click at [558, 192] on div "账号： 员工姓名： 类型： 状态： 起始时间： 结束时间： 充值区间： ~ 重 置 查 询" at bounding box center [862, 193] width 1381 height 74
click at [385, 179] on input "text" at bounding box center [311, 178] width 198 height 20
paste input "weilim"
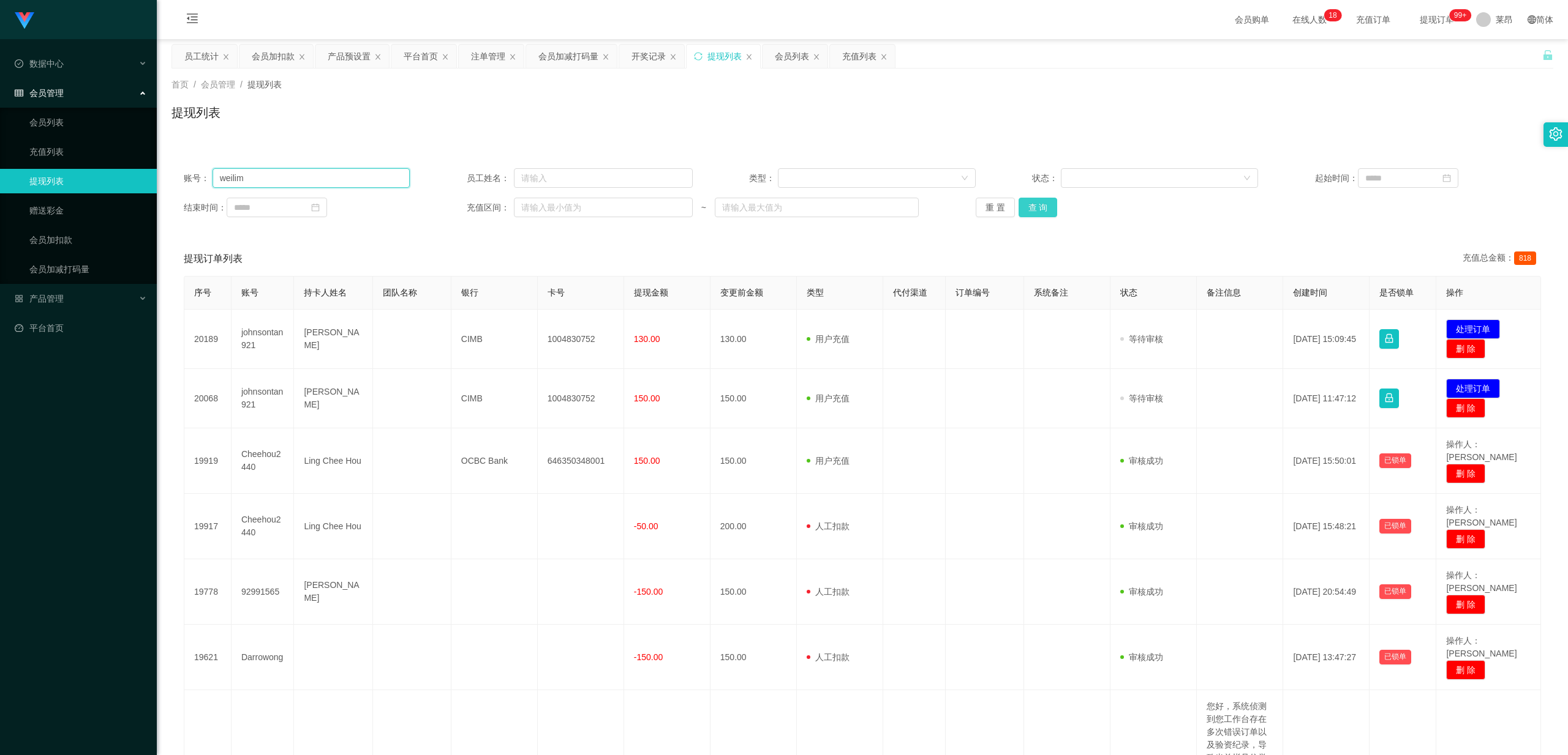
type input "weilim"
click at [558, 199] on button "查 询" at bounding box center [1038, 208] width 39 height 20
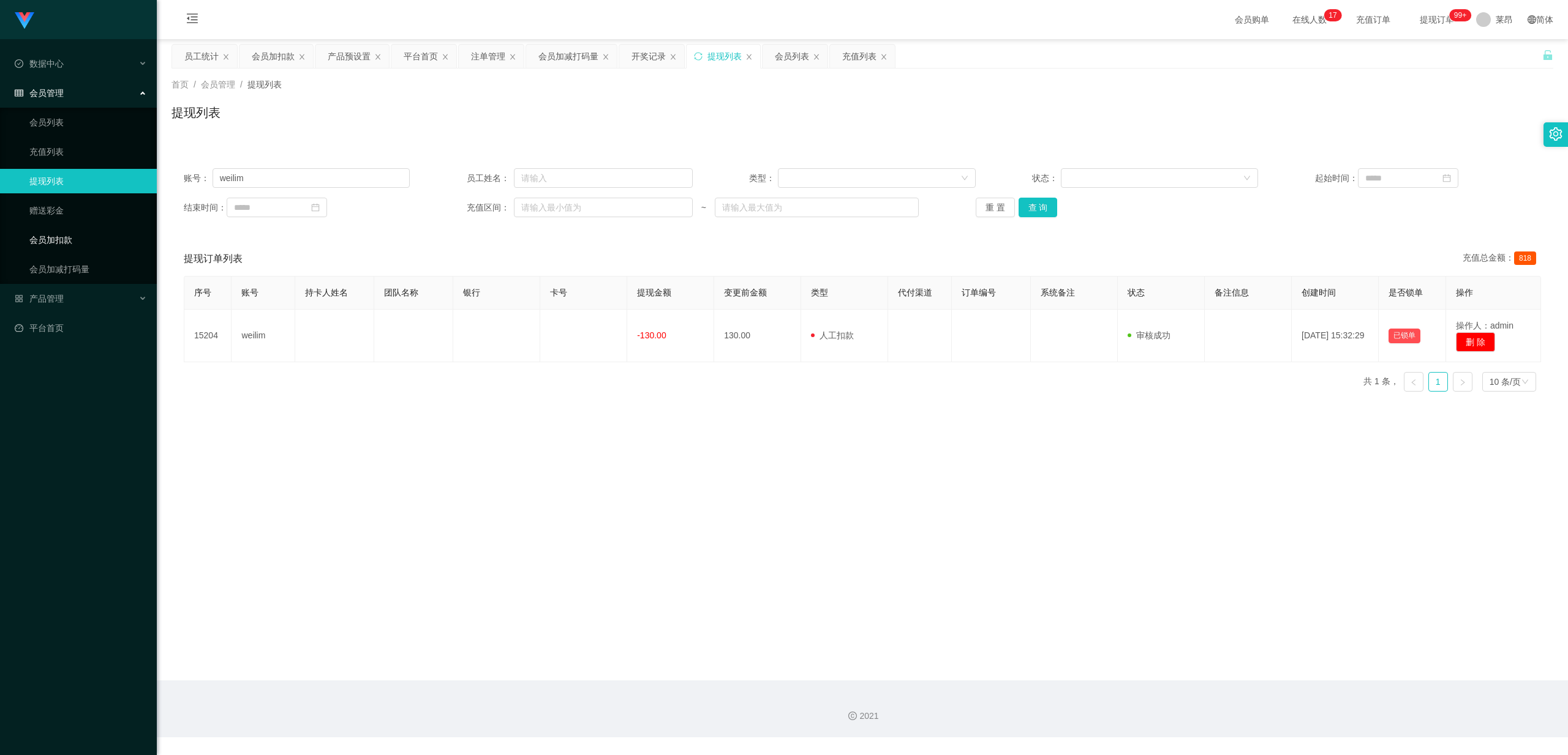
click at [79, 238] on link "会员加扣款" at bounding box center [88, 240] width 117 height 25
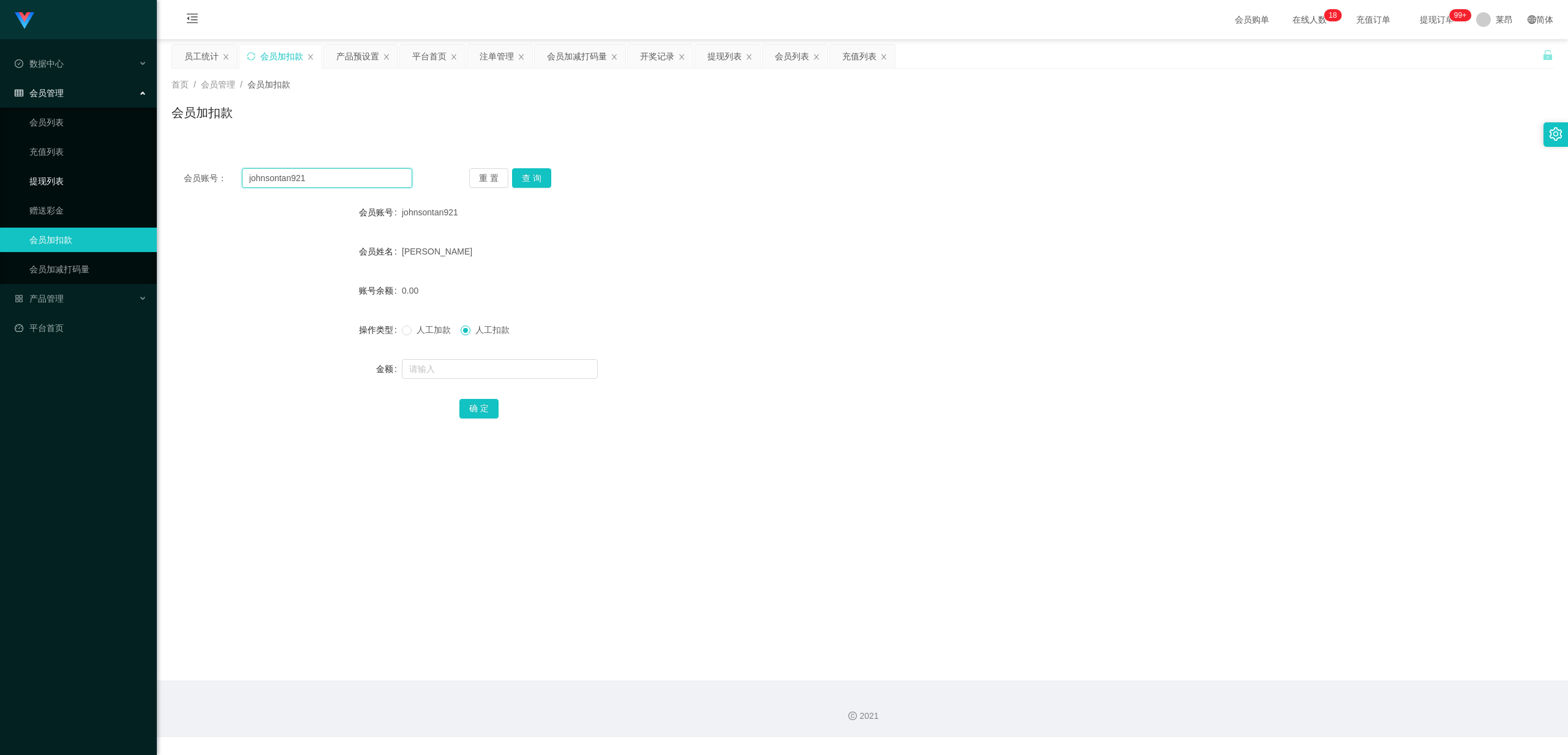
drag, startPoint x: 321, startPoint y: 179, endPoint x: 50, endPoint y: 170, distance: 271.1
click at [50, 174] on section "Jingdong工作台代理端 数据中心 员工统计 团队统计 会员管理 会员列表 充值列表 提现列表 赠送彩金 会员加扣款 会员加减打码量 产品管理 开奖记录 …" at bounding box center [784, 368] width 1568 height 738
paste input "weilim"
type input "weilim"
click at [536, 186] on button "查 询" at bounding box center [531, 178] width 39 height 20
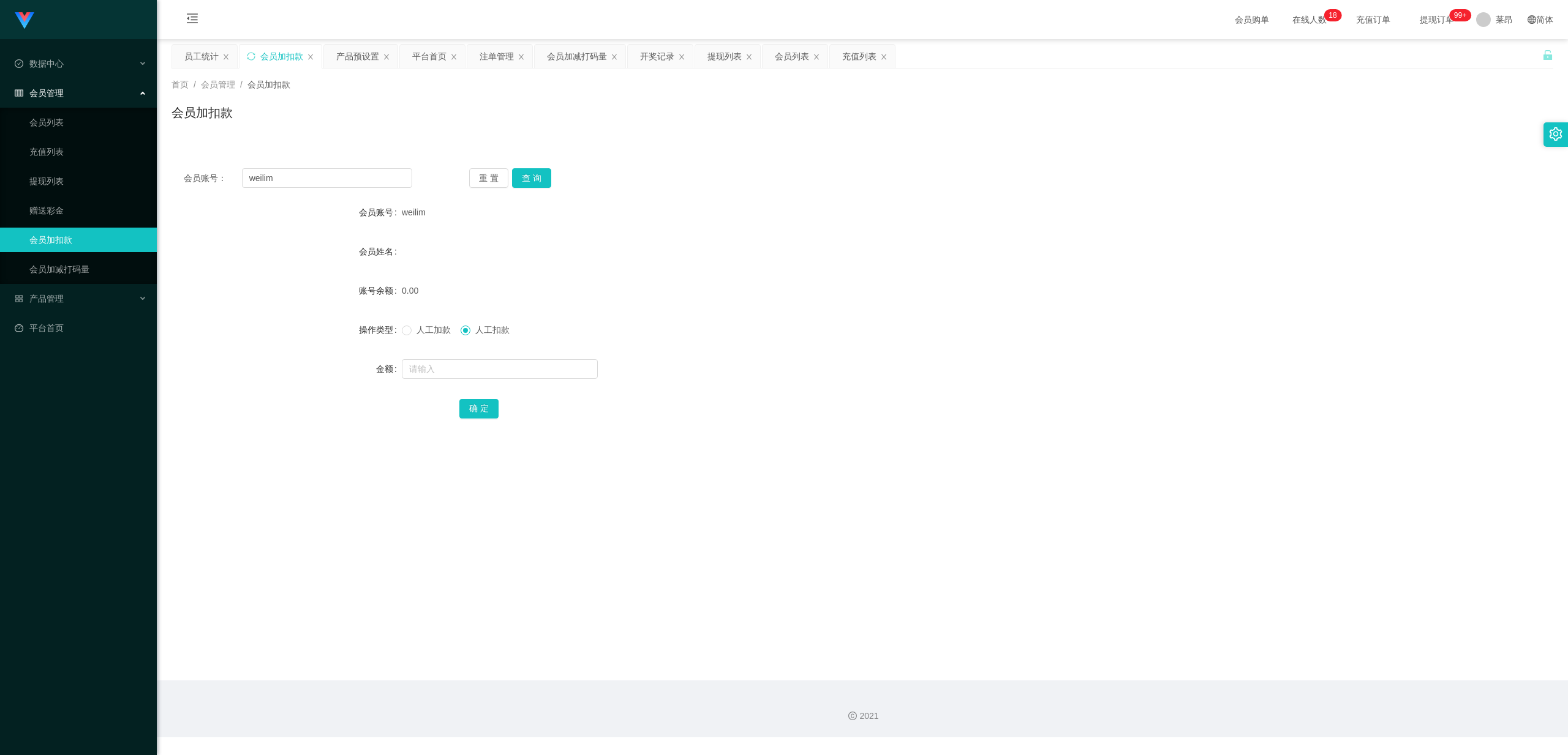
click at [558, 288] on div "0.00" at bounding box center [804, 290] width 806 height 25
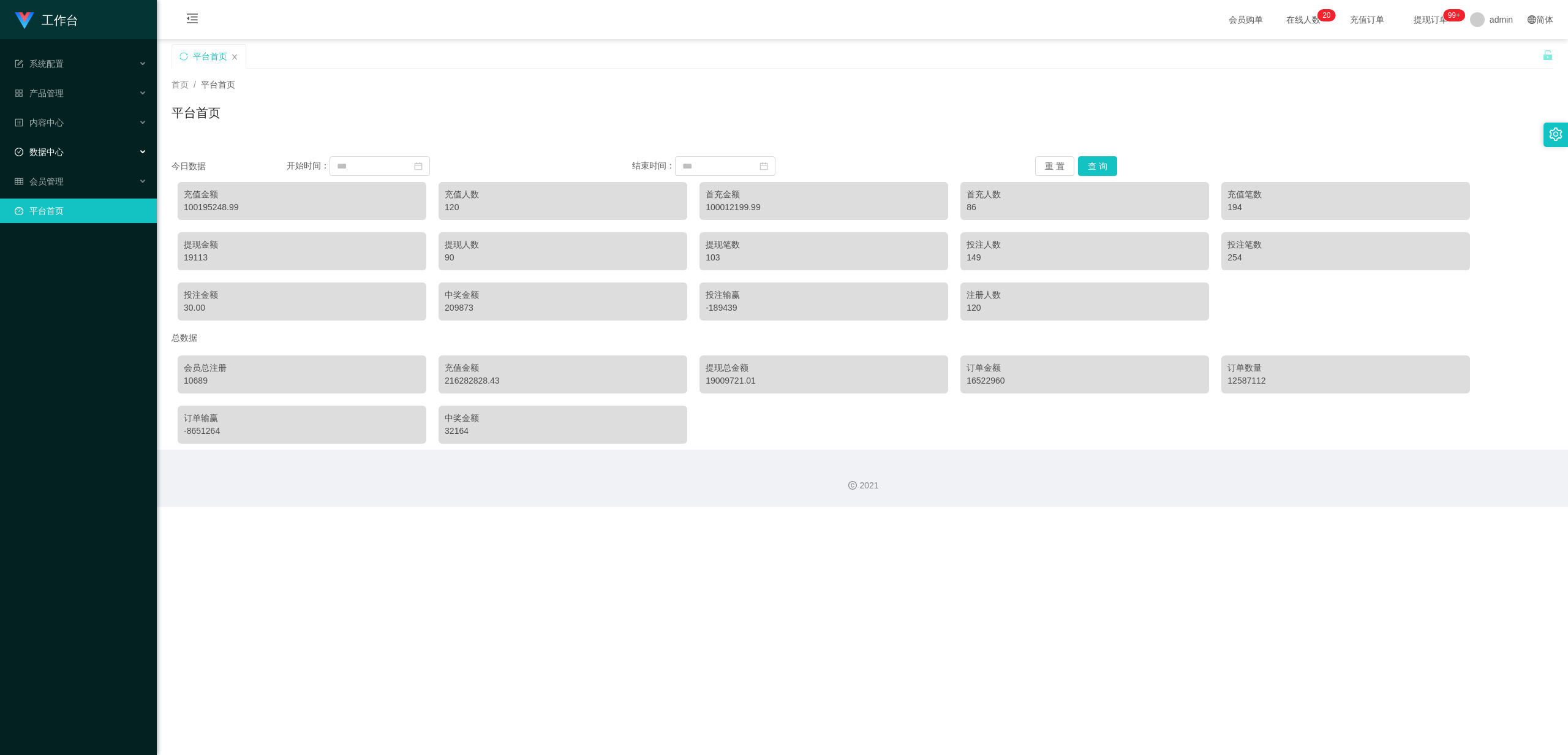
click at [111, 131] on ul "系统配置 产品管理 内容中心 数据中心 会员管理 平台首页" at bounding box center [78, 137] width 156 height 196
click at [90, 111] on div "内容中心" at bounding box center [78, 123] width 156 height 25
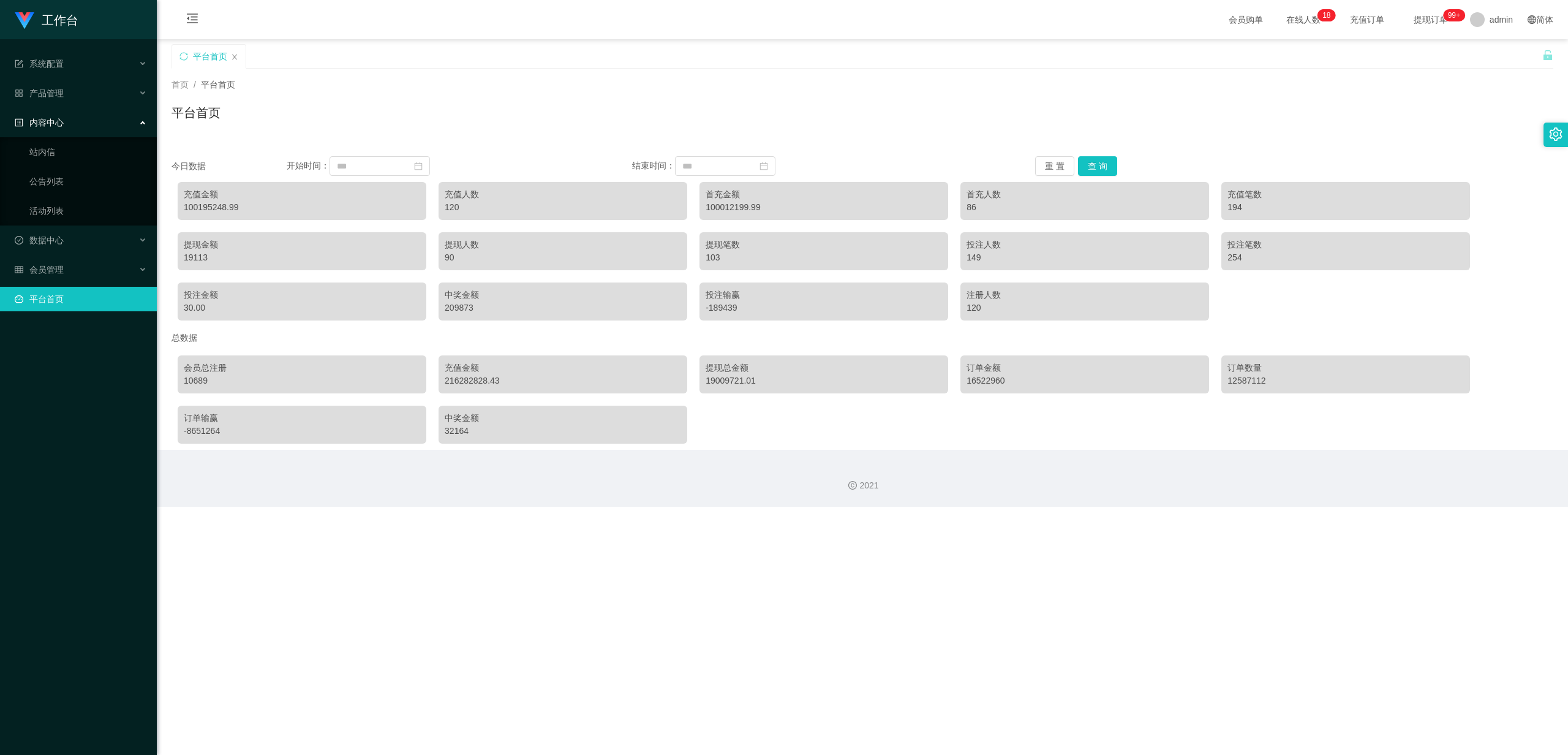
click at [90, 111] on div "内容中心" at bounding box center [78, 123] width 156 height 25
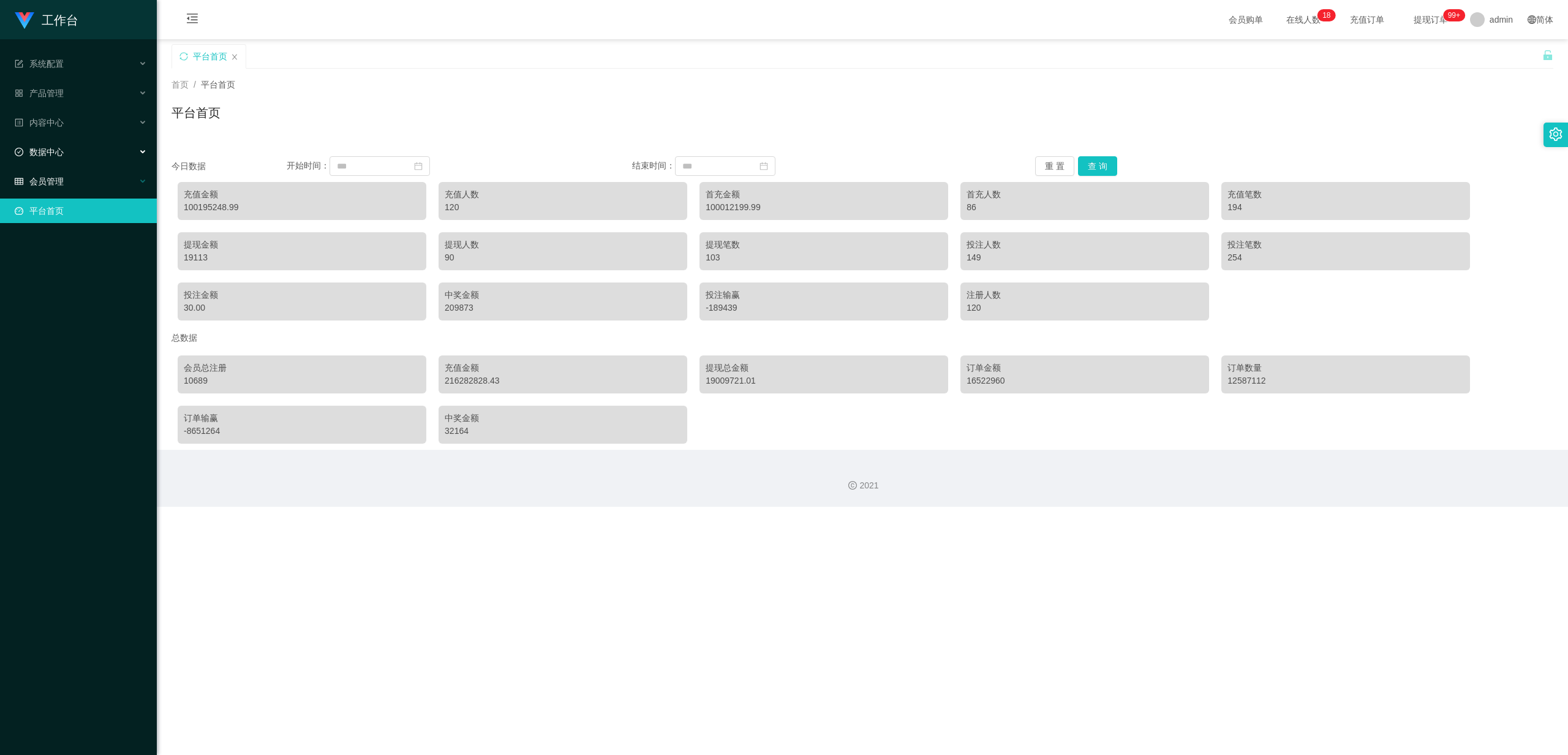
click at [72, 169] on div "会员管理" at bounding box center [78, 181] width 156 height 25
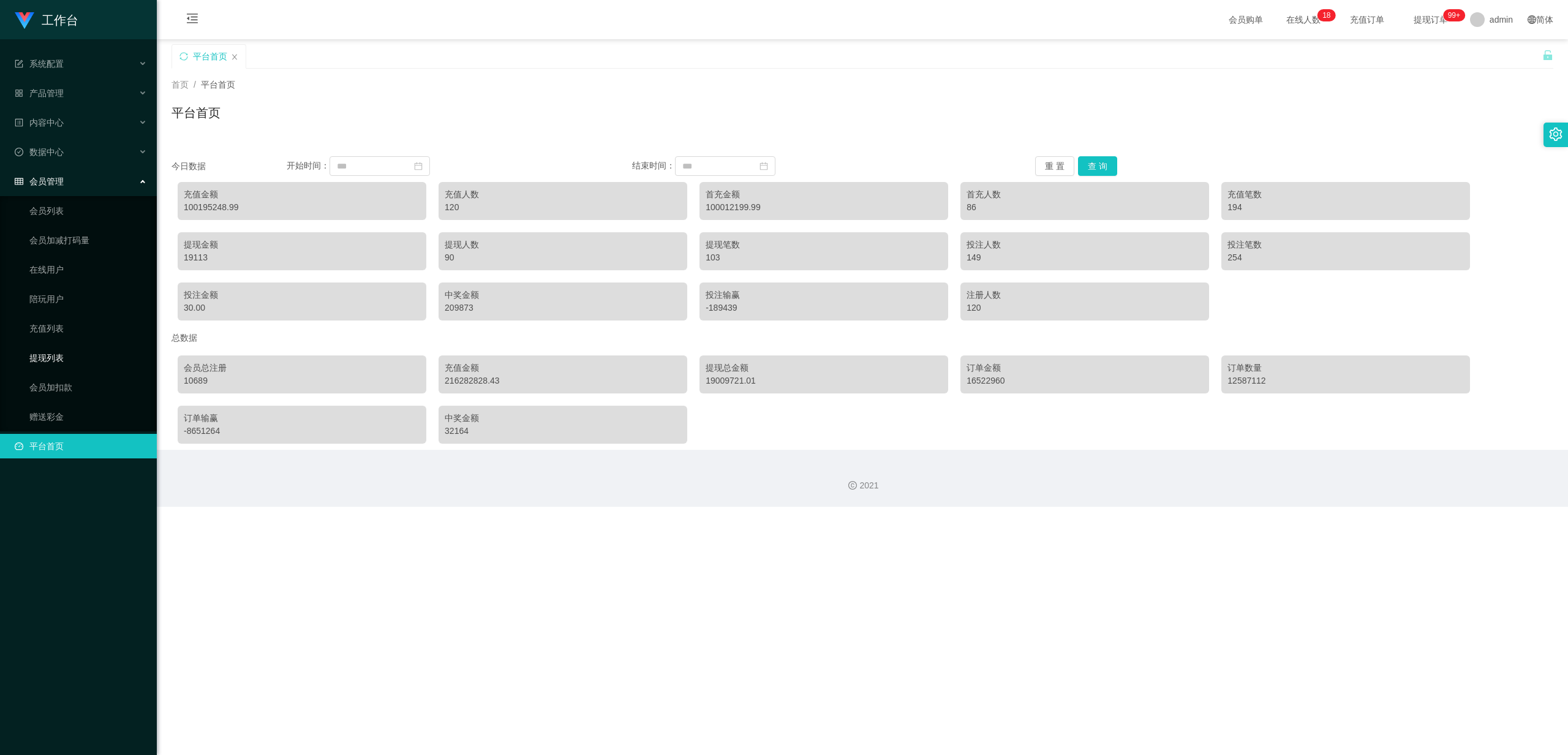
click at [77, 353] on link "提现列表" at bounding box center [88, 358] width 117 height 25
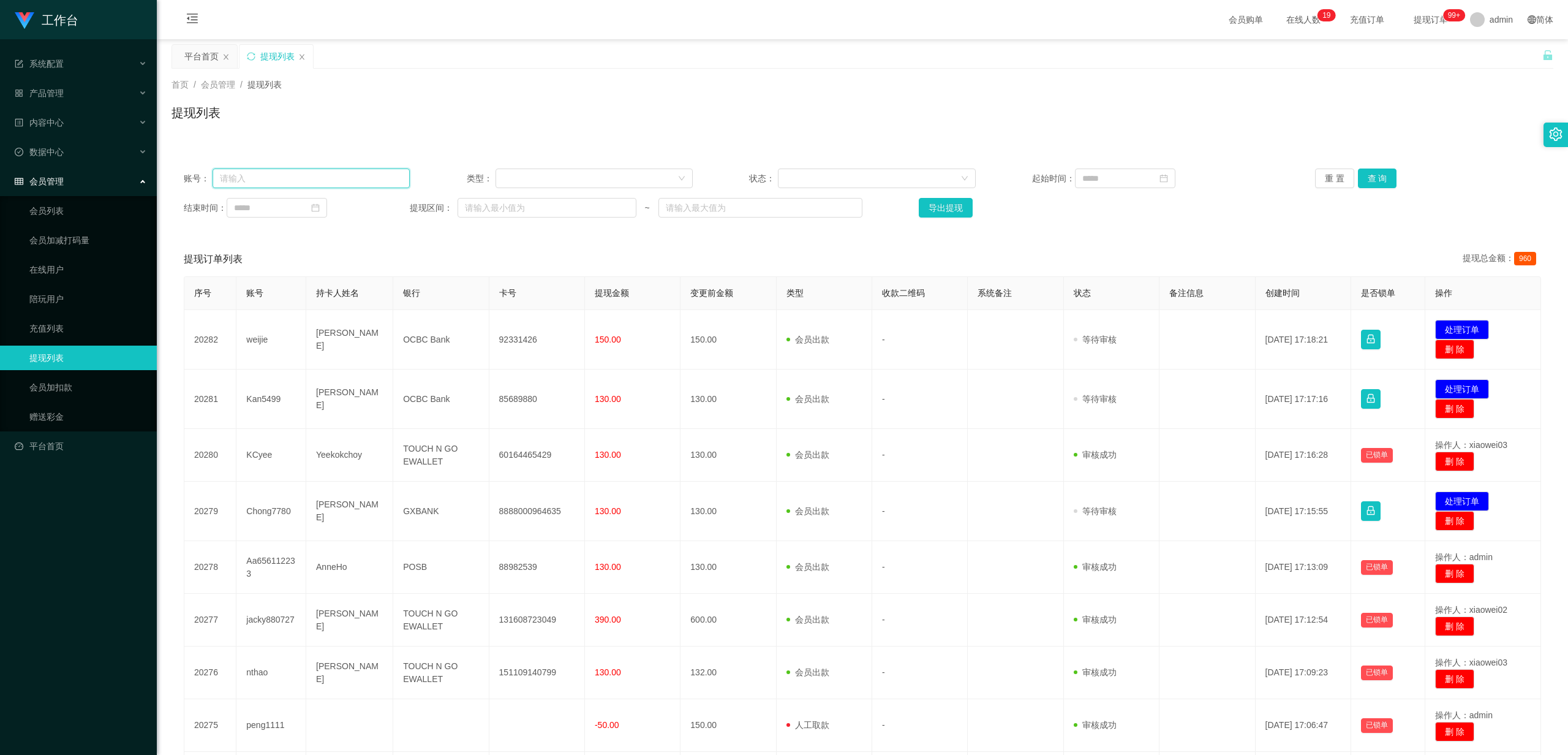
click at [334, 173] on input "text" at bounding box center [311, 178] width 198 height 20
paste input "johnsontan921"
type input "johnsontan921"
click at [1374, 175] on button "查 询" at bounding box center [1377, 178] width 39 height 20
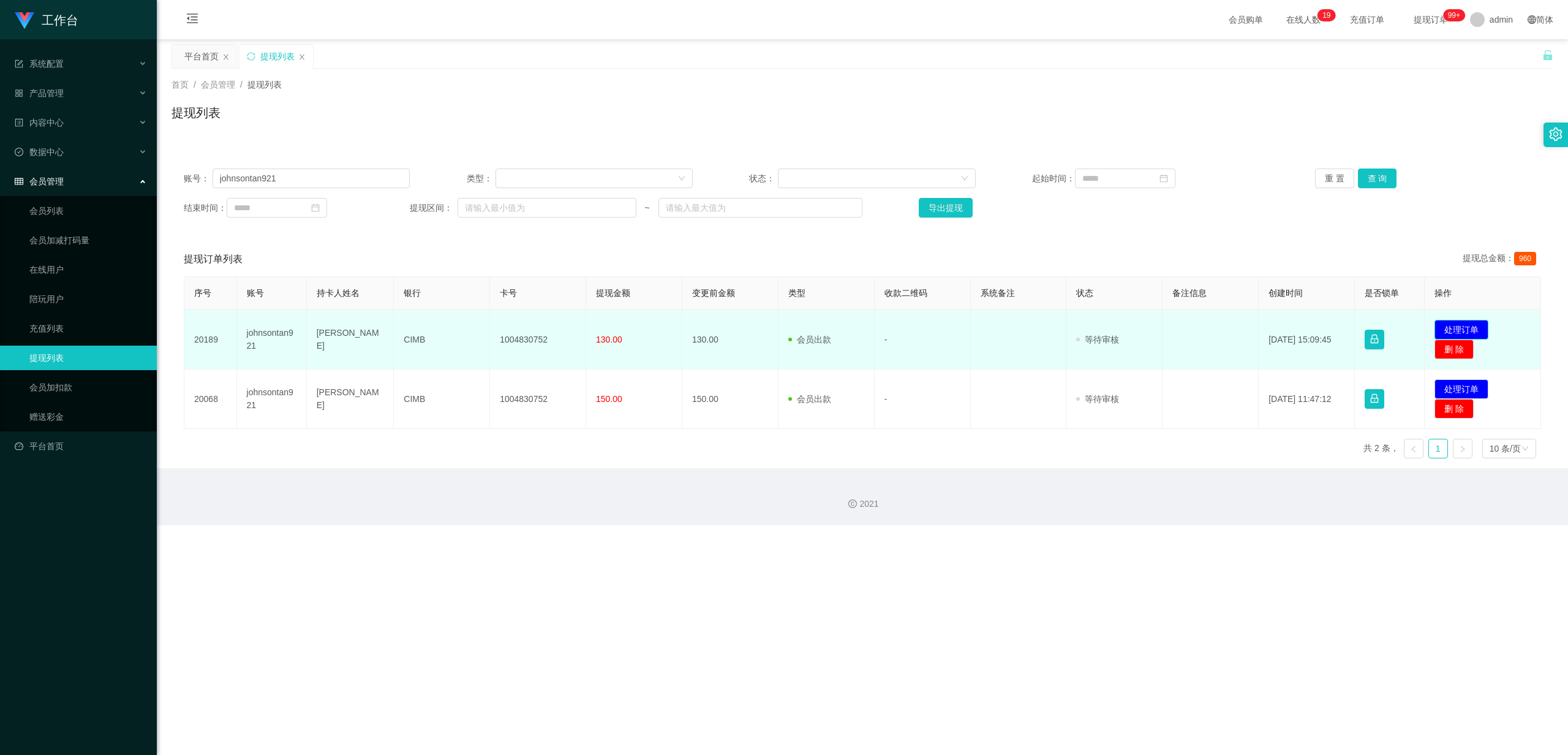
click at [1466, 321] on button "处理订单" at bounding box center [1461, 330] width 54 height 20
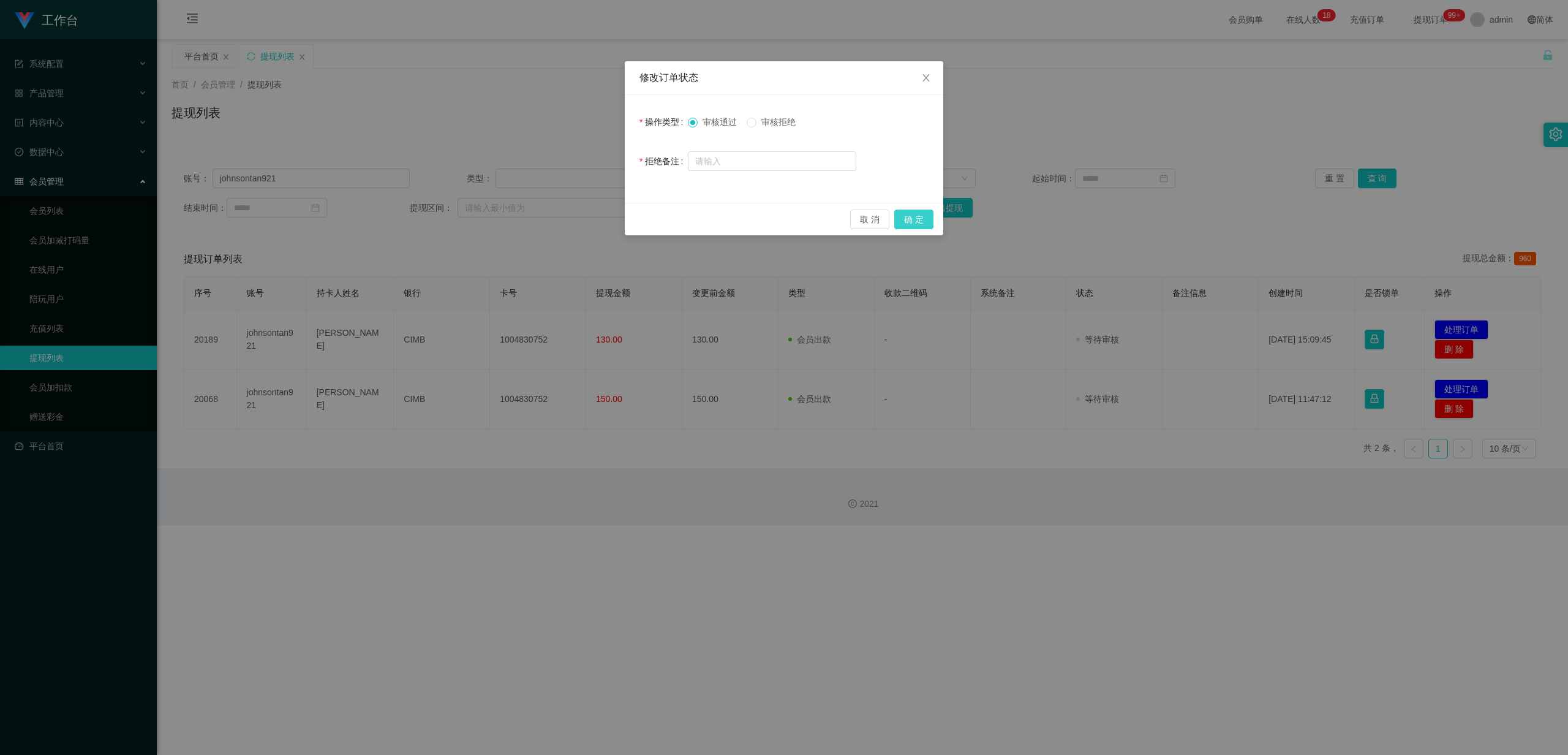
click at [907, 216] on button "确 定" at bounding box center [913, 219] width 39 height 20
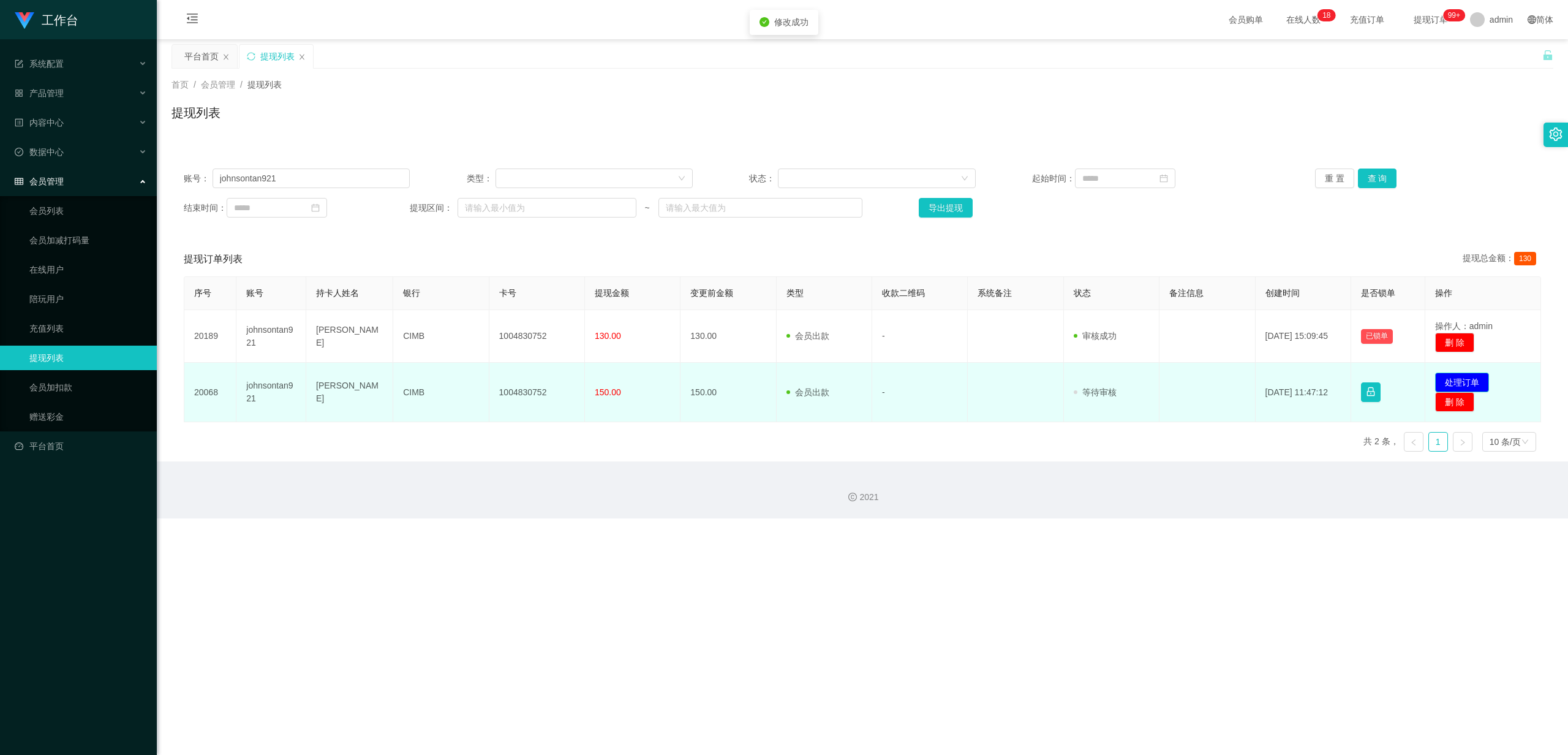
click at [1459, 385] on button "处理订单" at bounding box center [1462, 382] width 54 height 20
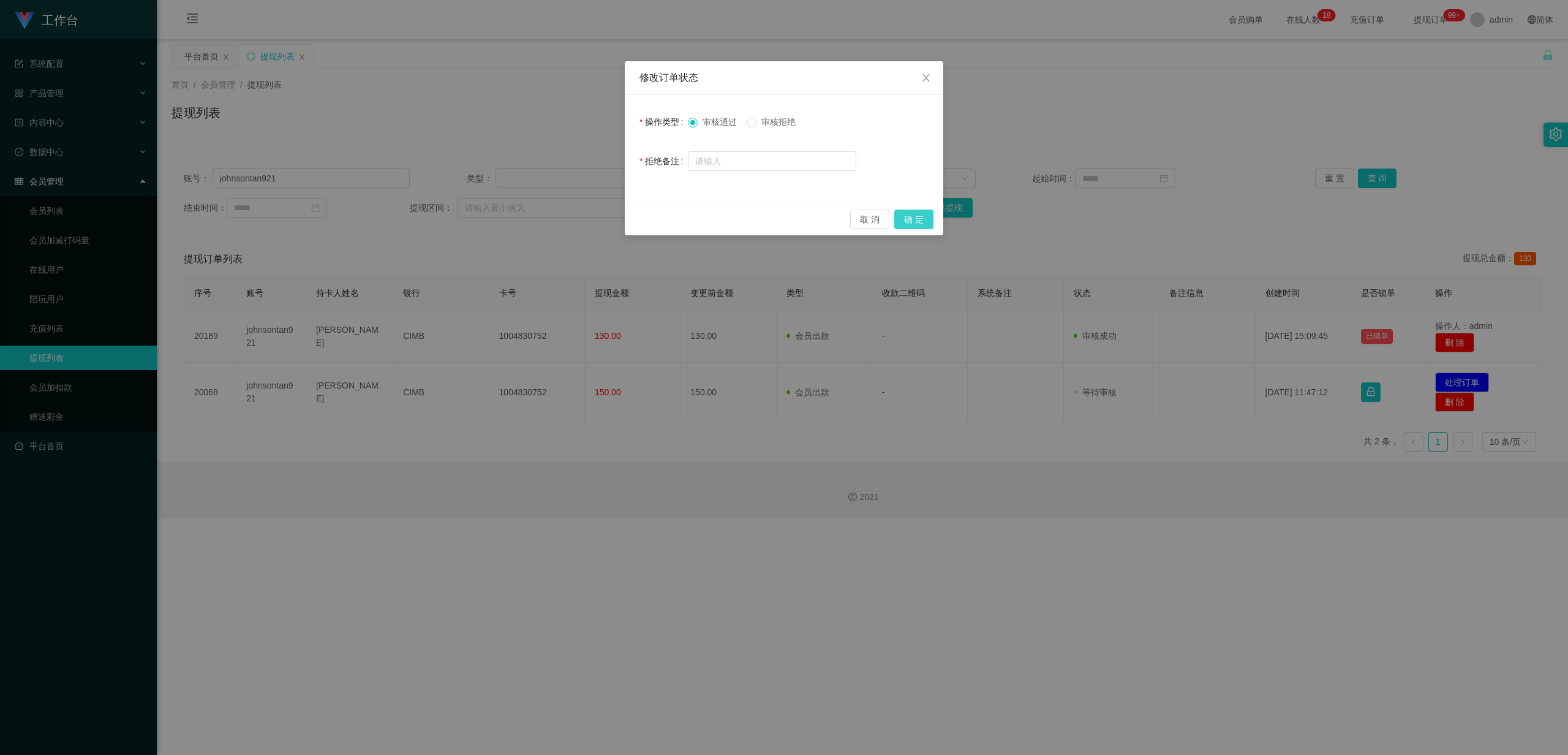
click at [913, 219] on button "确 定" at bounding box center [913, 219] width 39 height 20
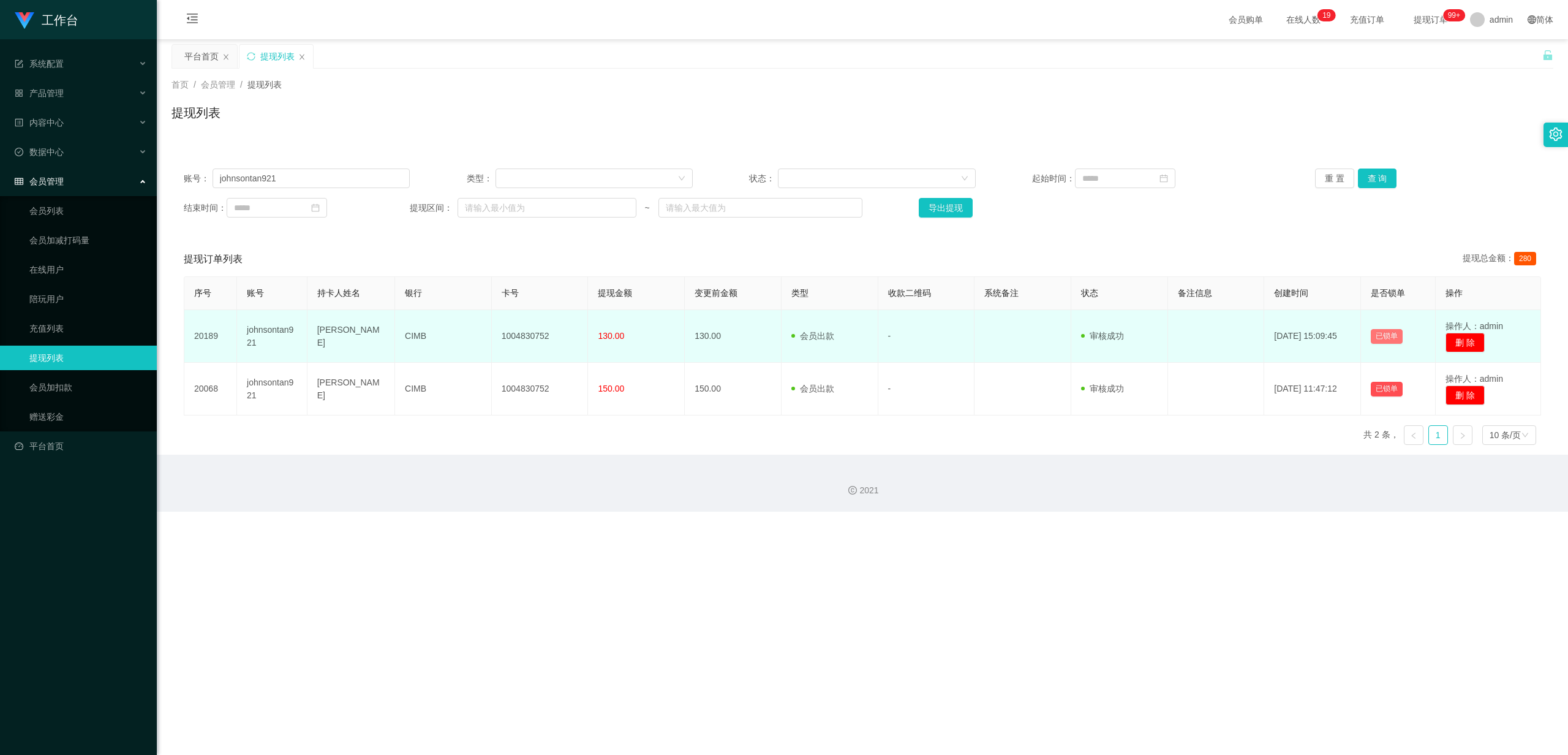
click at [1375, 336] on button "已锁单" at bounding box center [1387, 336] width 32 height 15
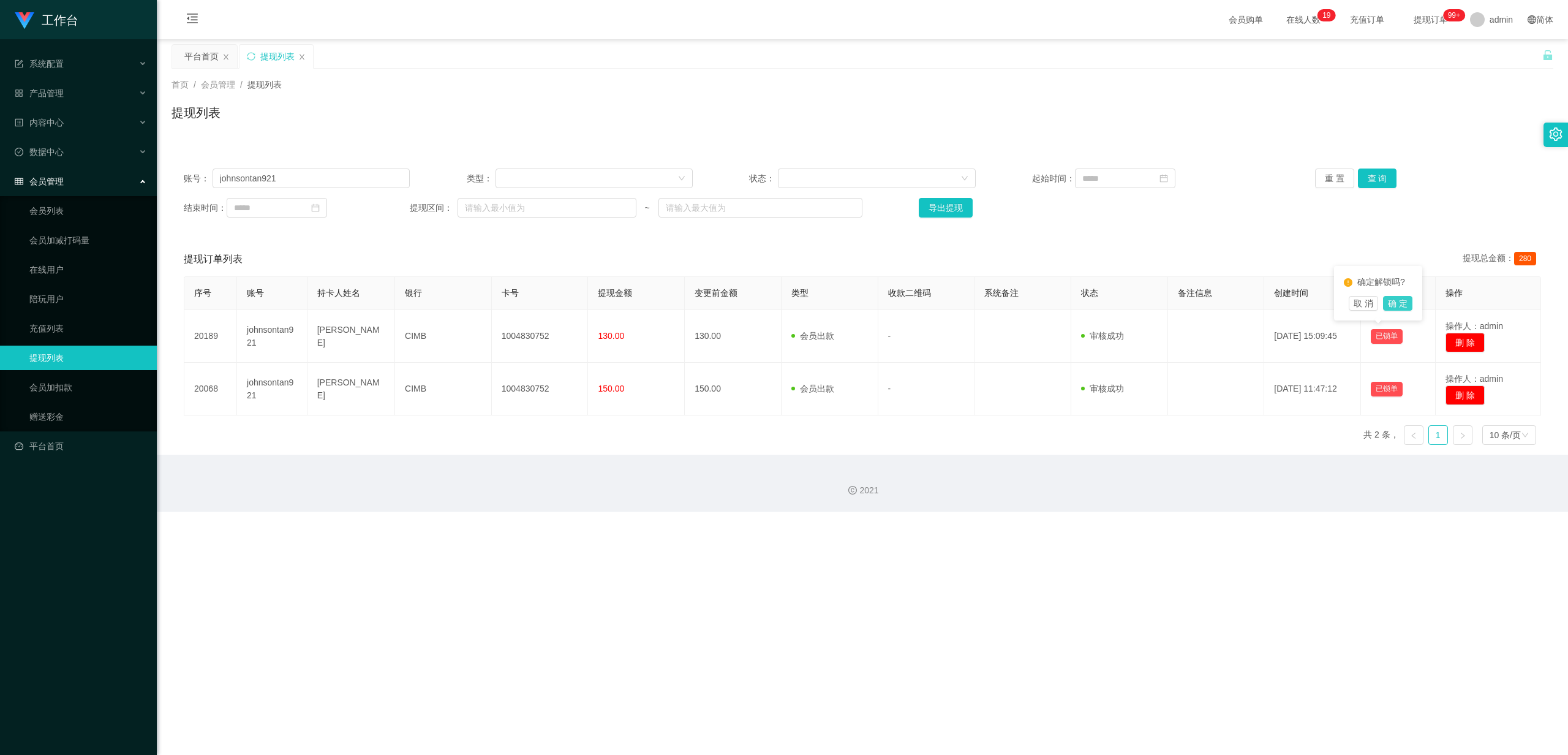
click at [1397, 302] on button "确 定" at bounding box center [1397, 303] width 29 height 15
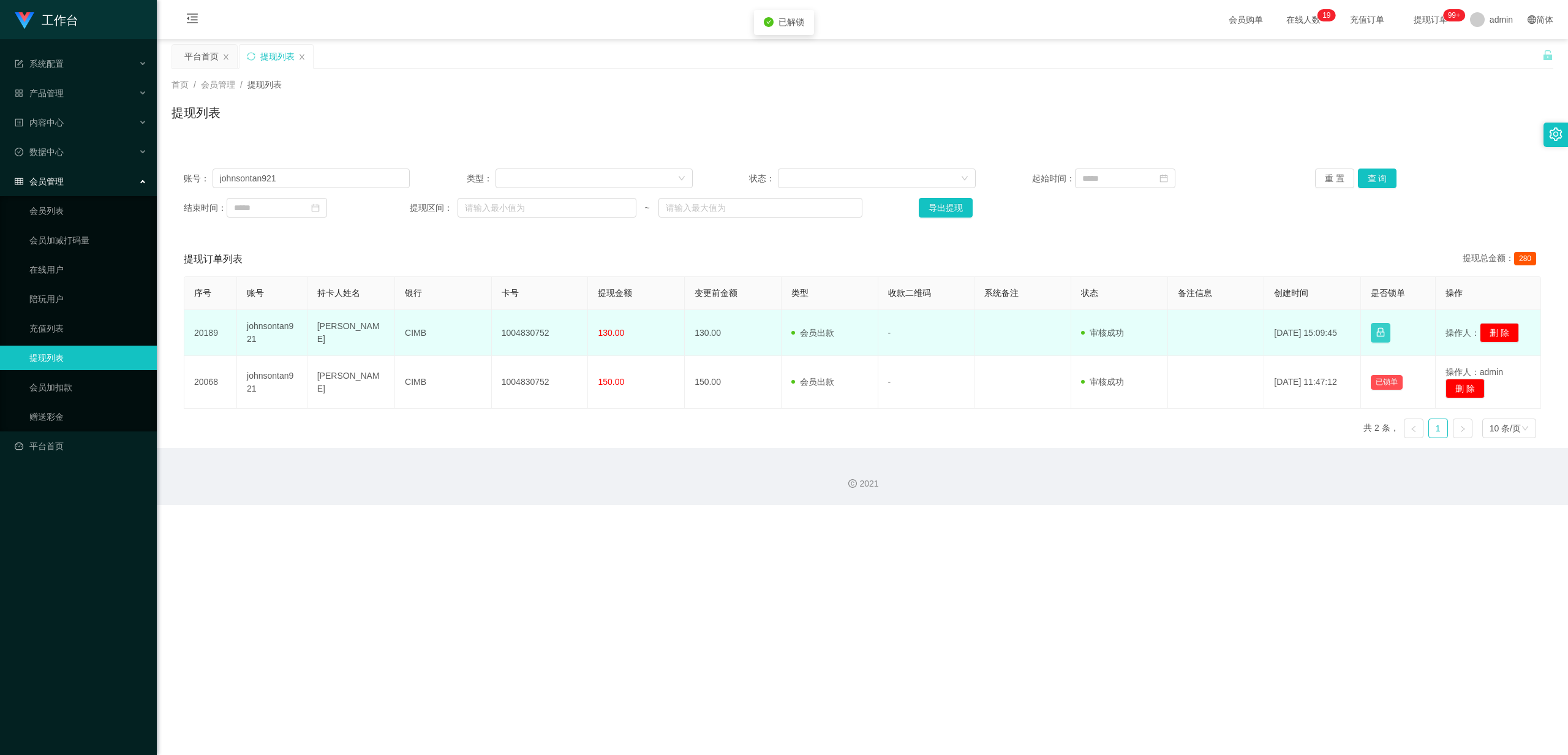
click at [1378, 336] on button "button" at bounding box center [1381, 333] width 20 height 20
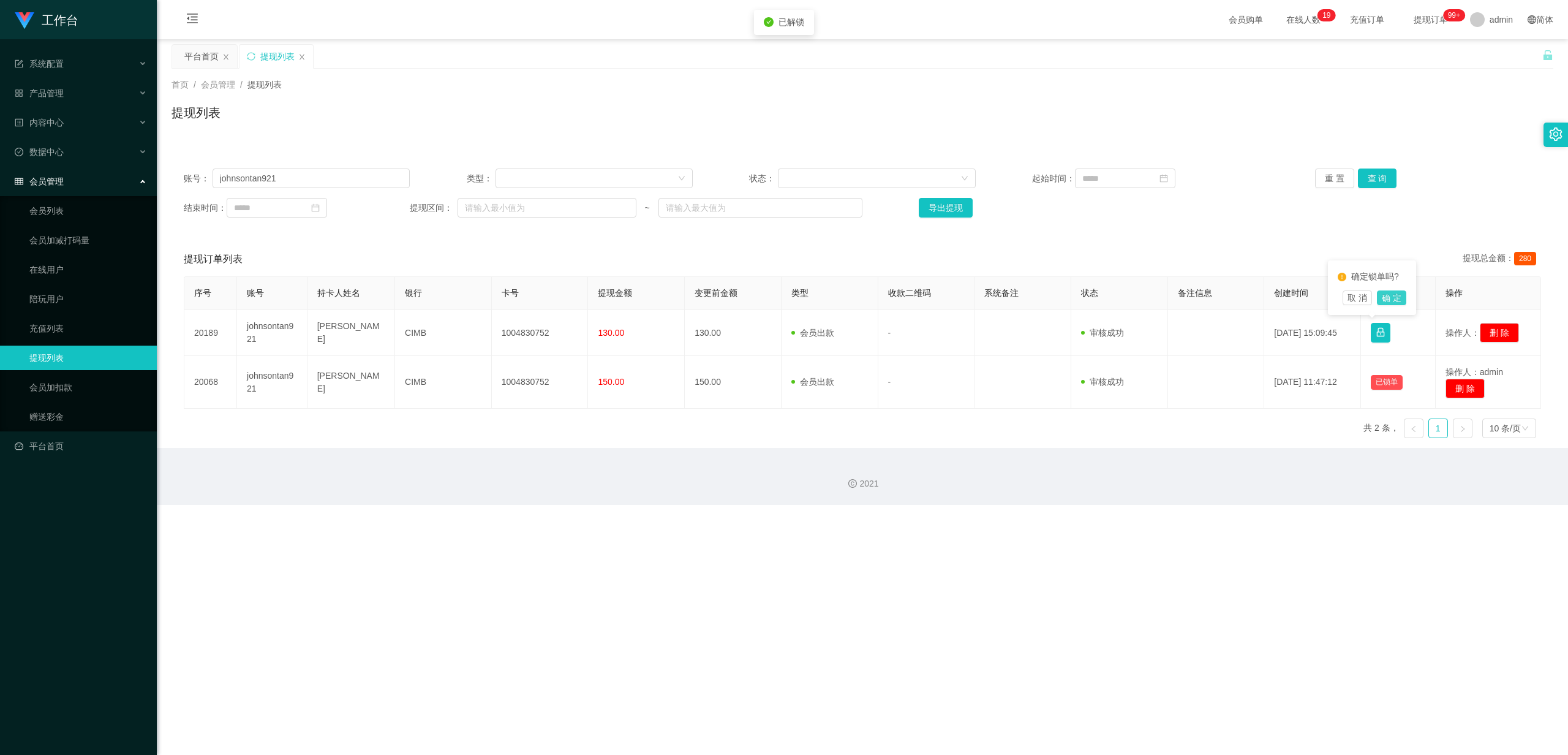
click at [1387, 304] on button "确 定" at bounding box center [1391, 298] width 29 height 15
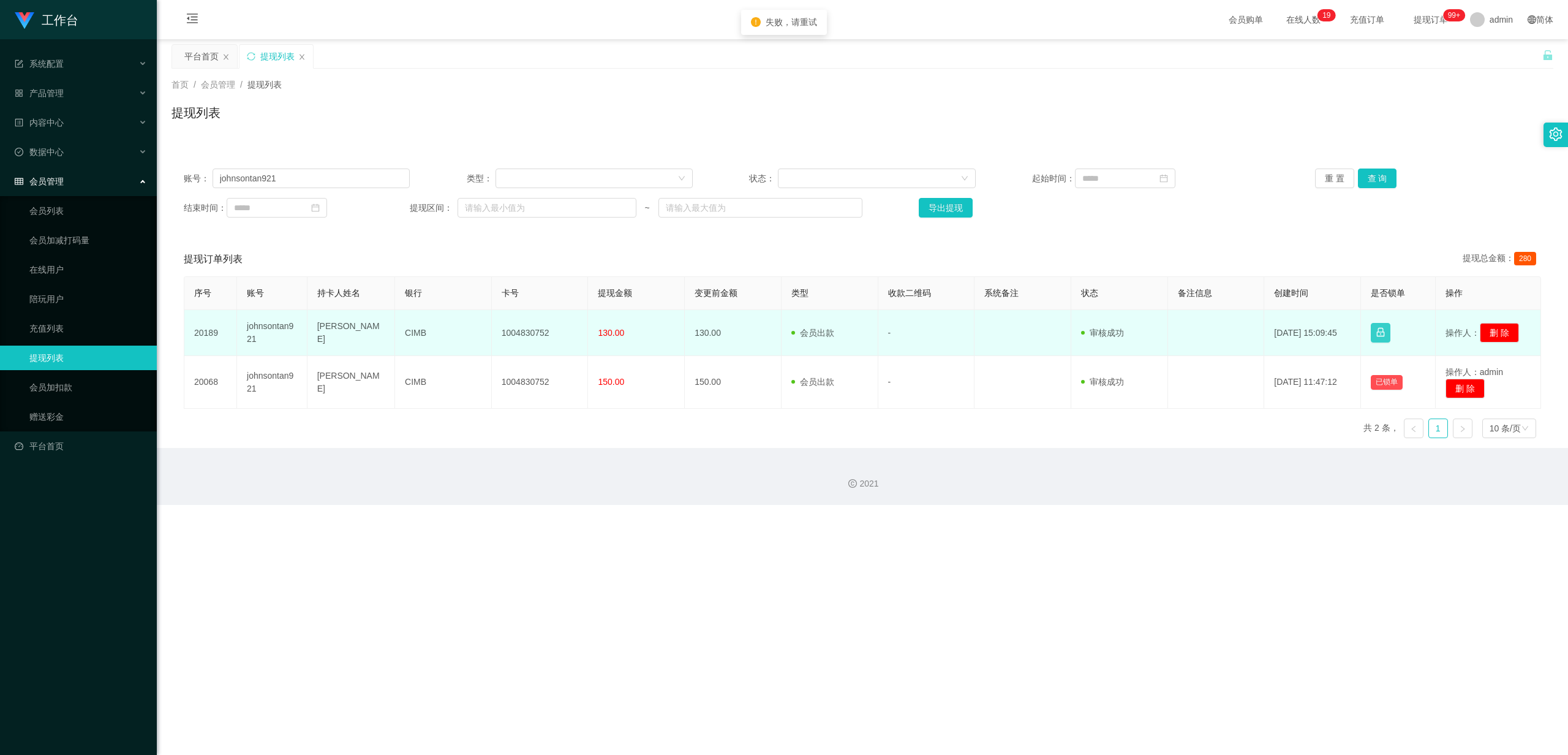
click at [1371, 334] on button "button" at bounding box center [1381, 333] width 20 height 20
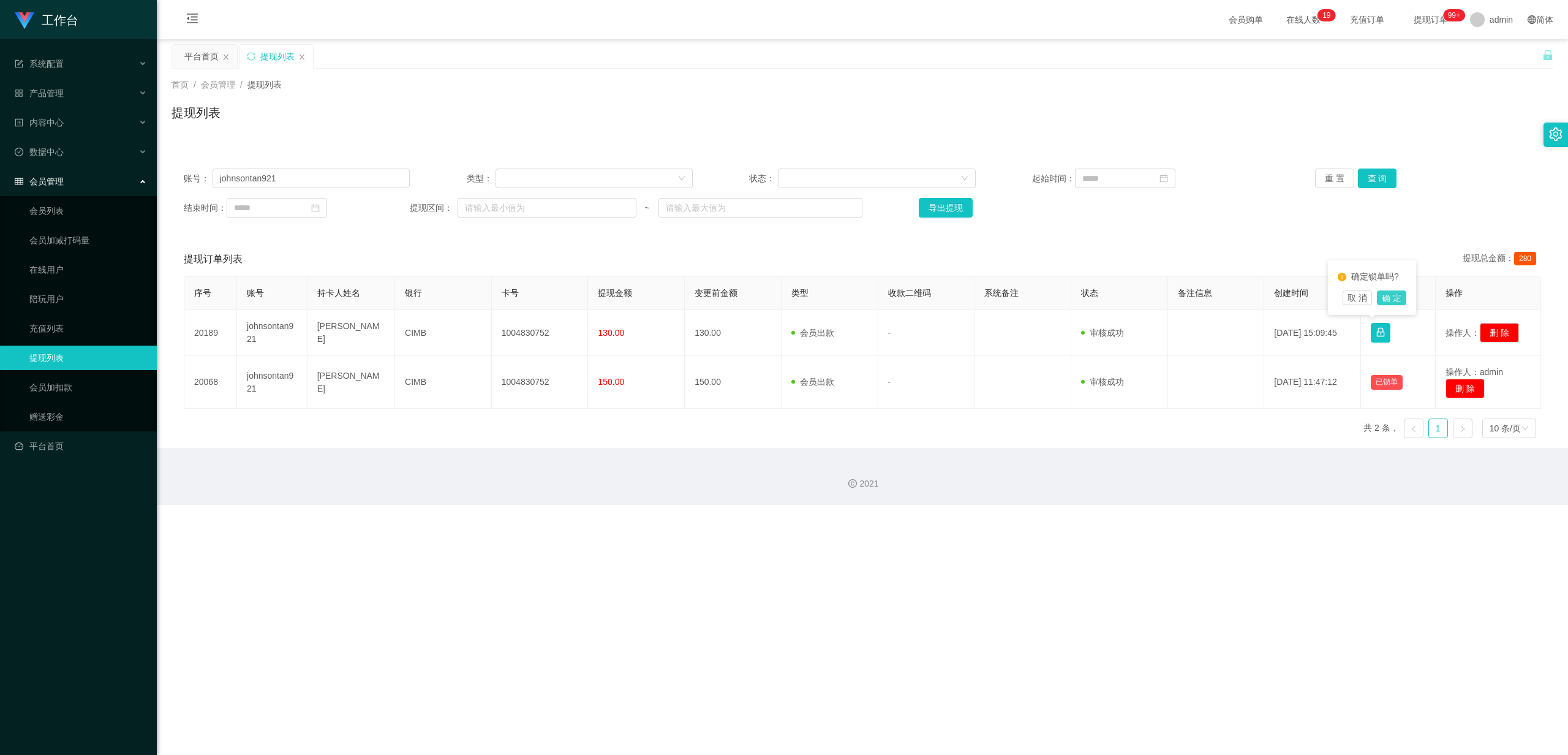
click at [1399, 301] on button "确 定" at bounding box center [1391, 298] width 29 height 15
